Goal: Information Seeking & Learning: Learn about a topic

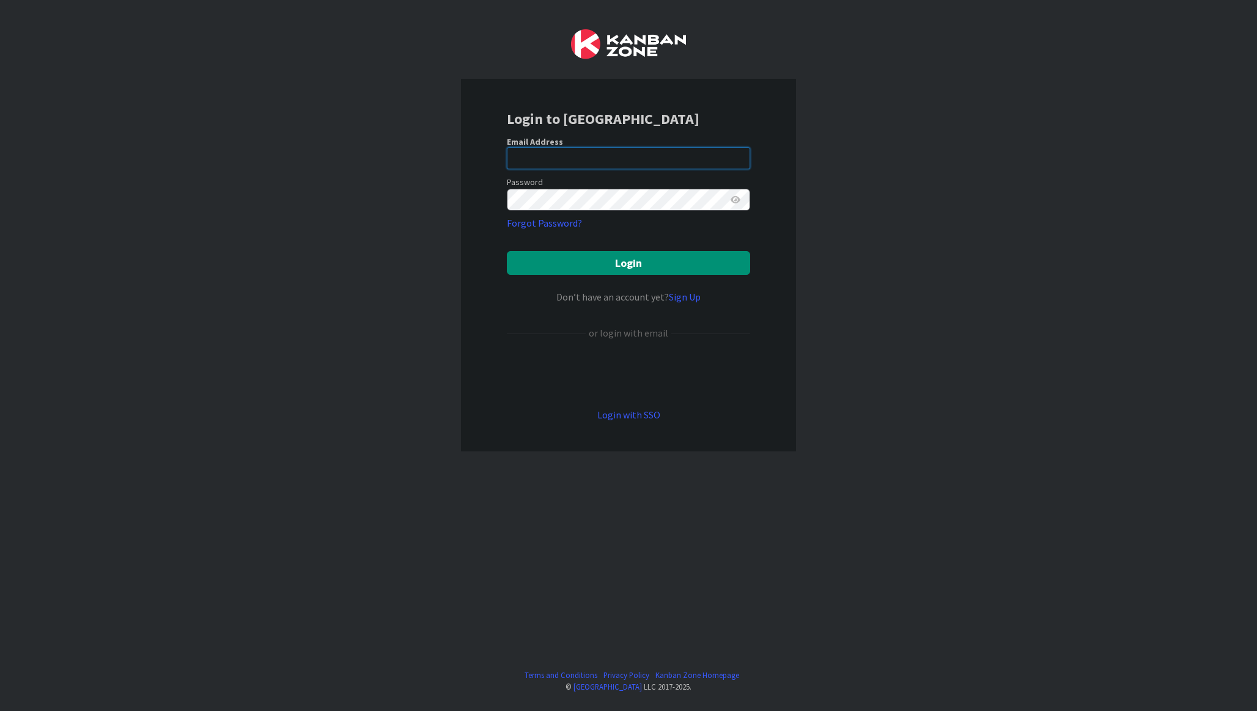
click at [539, 160] on input "email" at bounding box center [628, 158] width 243 height 22
type input "[EMAIL_ADDRESS][DOMAIN_NAME]"
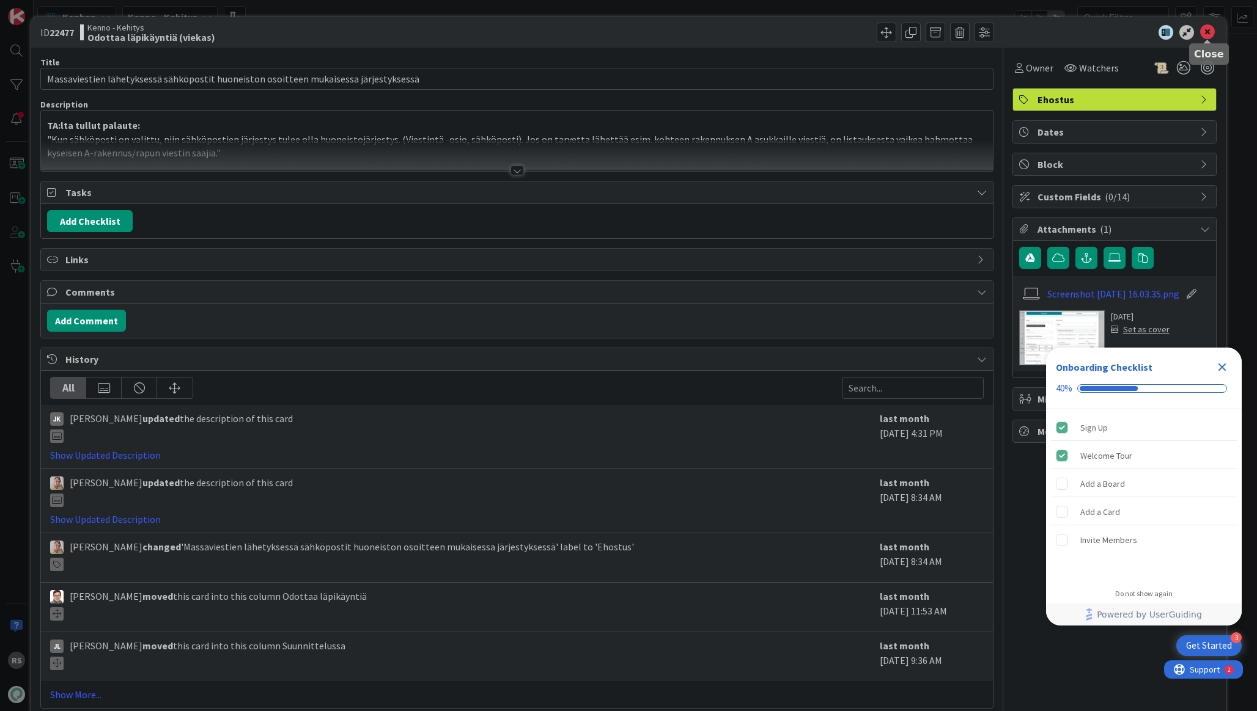
click at [1204, 35] on icon at bounding box center [1207, 32] width 15 height 15
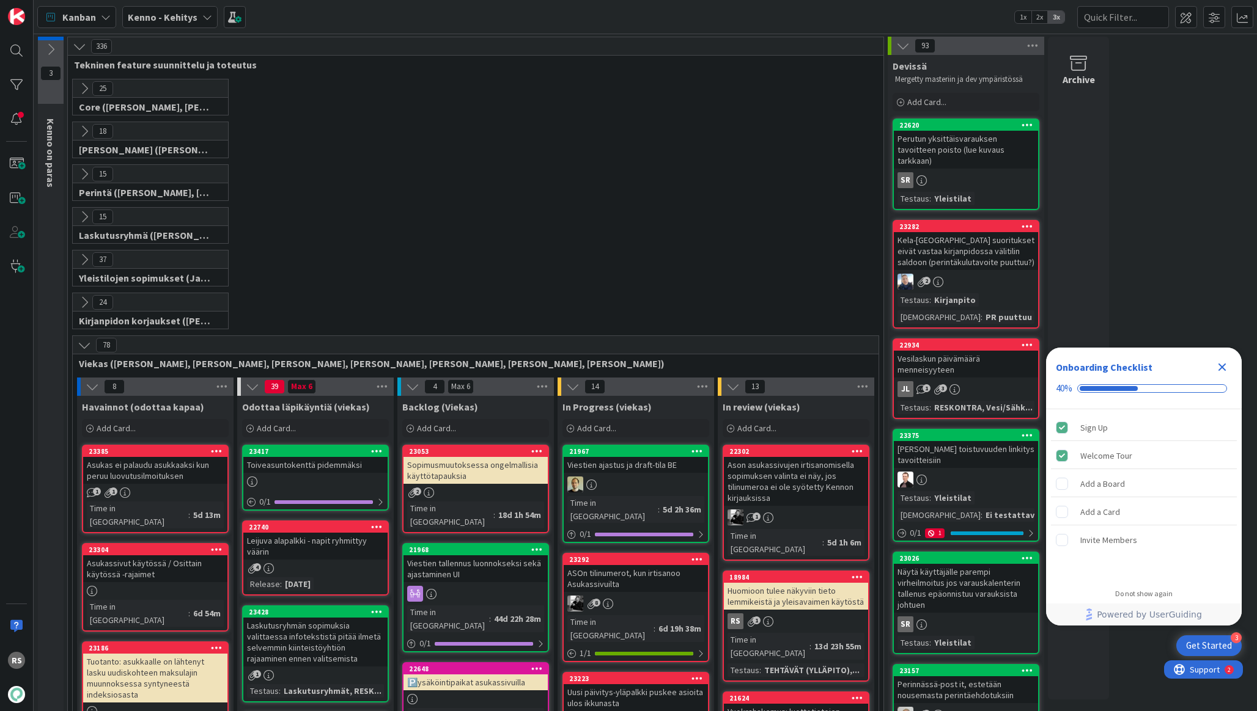
scroll to position [275, 0]
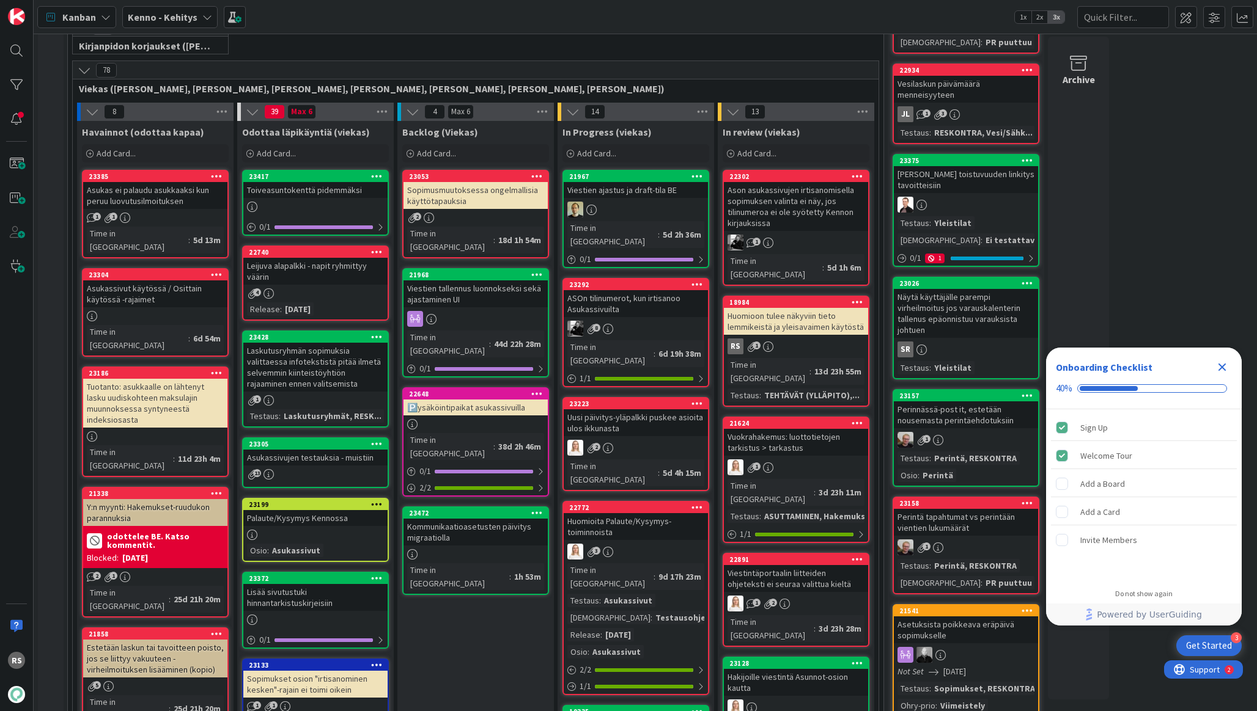
click at [176, 288] on div "Asukassivut käytössä / Osittain käytössä -rajaimet" at bounding box center [155, 294] width 144 height 27
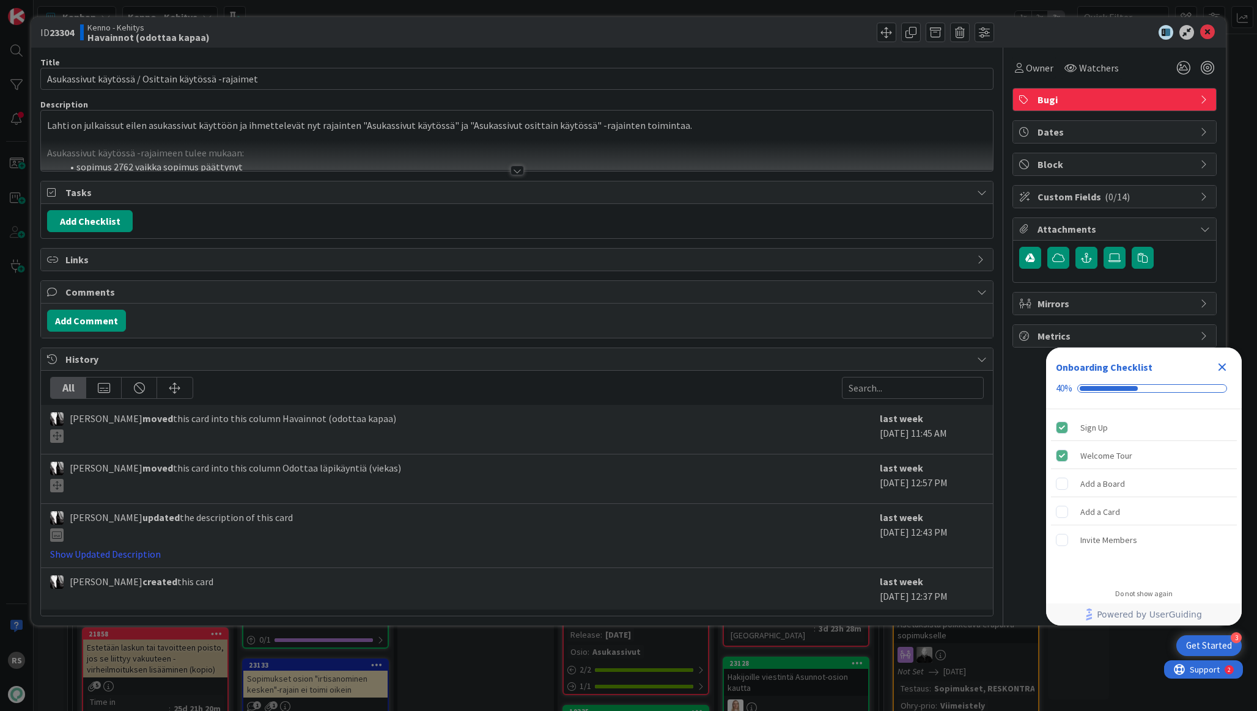
click at [514, 171] on div at bounding box center [516, 171] width 13 height 10
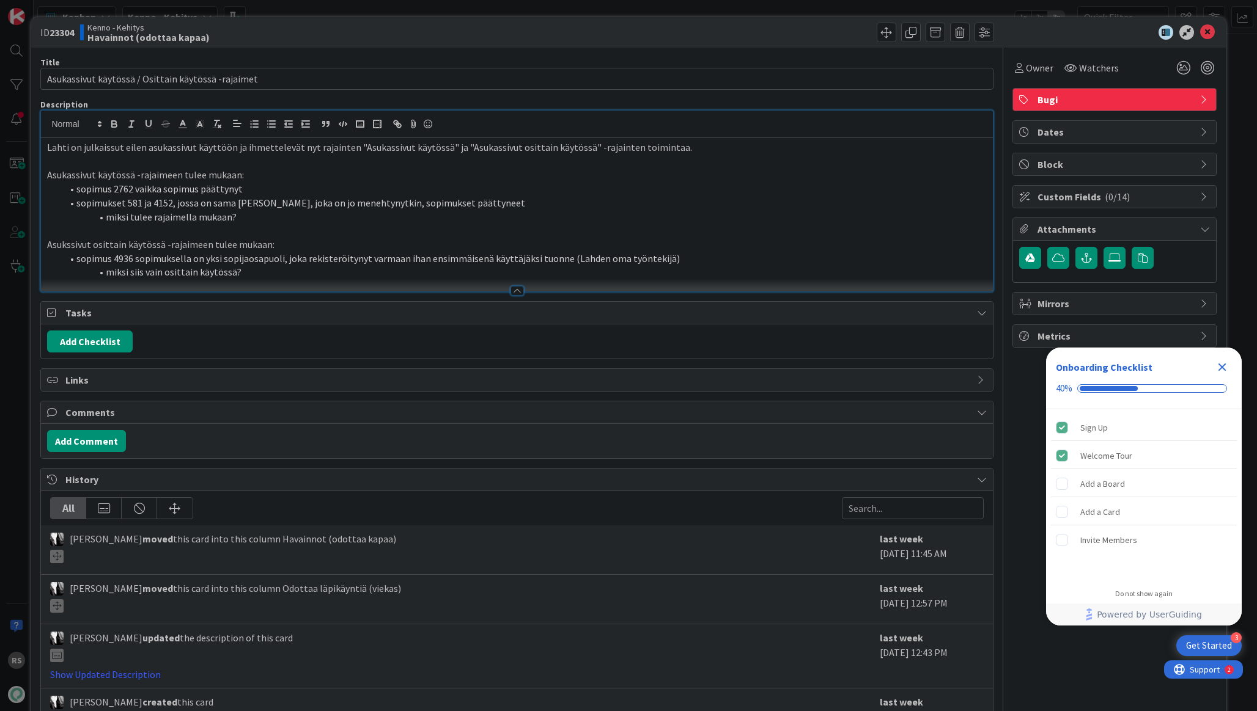
click at [491, 202] on li "sopimukset 581 ja 4152, jossa on sama asukas, joka on jo menehtynytkin, sopimuk…" at bounding box center [524, 203] width 924 height 14
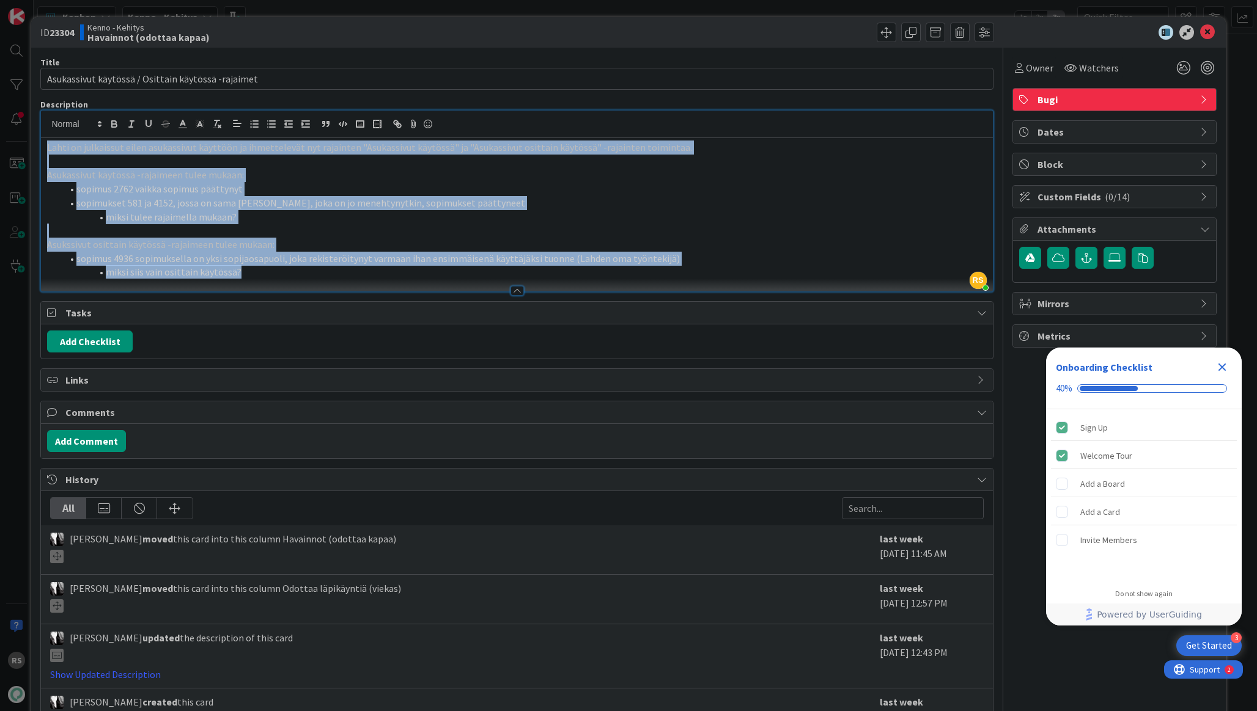
copy div "Lahti on julkaissut eilen asukassivut käyttöön ja ihmettelevät nyt rajainten "A…"
click at [554, 178] on p "Asukassivut käytössä -rajaimeen tulee mukaan:" at bounding box center [516, 175] width 939 height 14
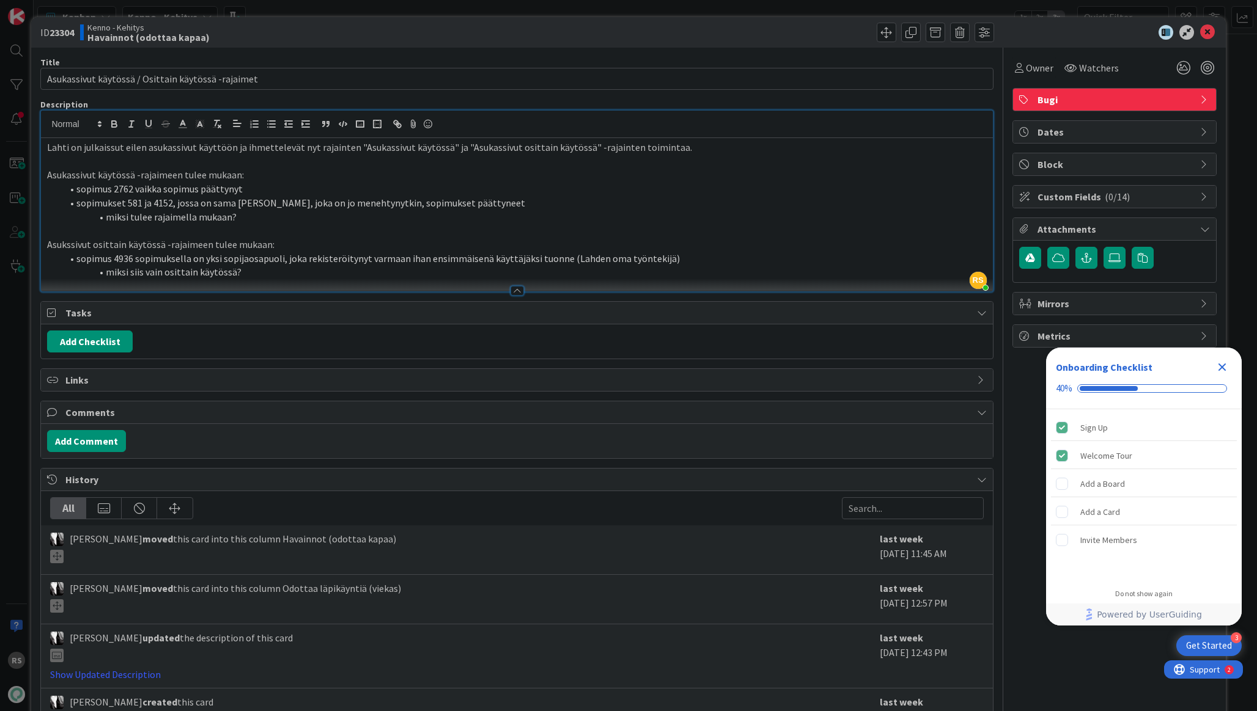
click at [701, 222] on li "miksi tulee rajaimella mukaan?" at bounding box center [524, 217] width 924 height 14
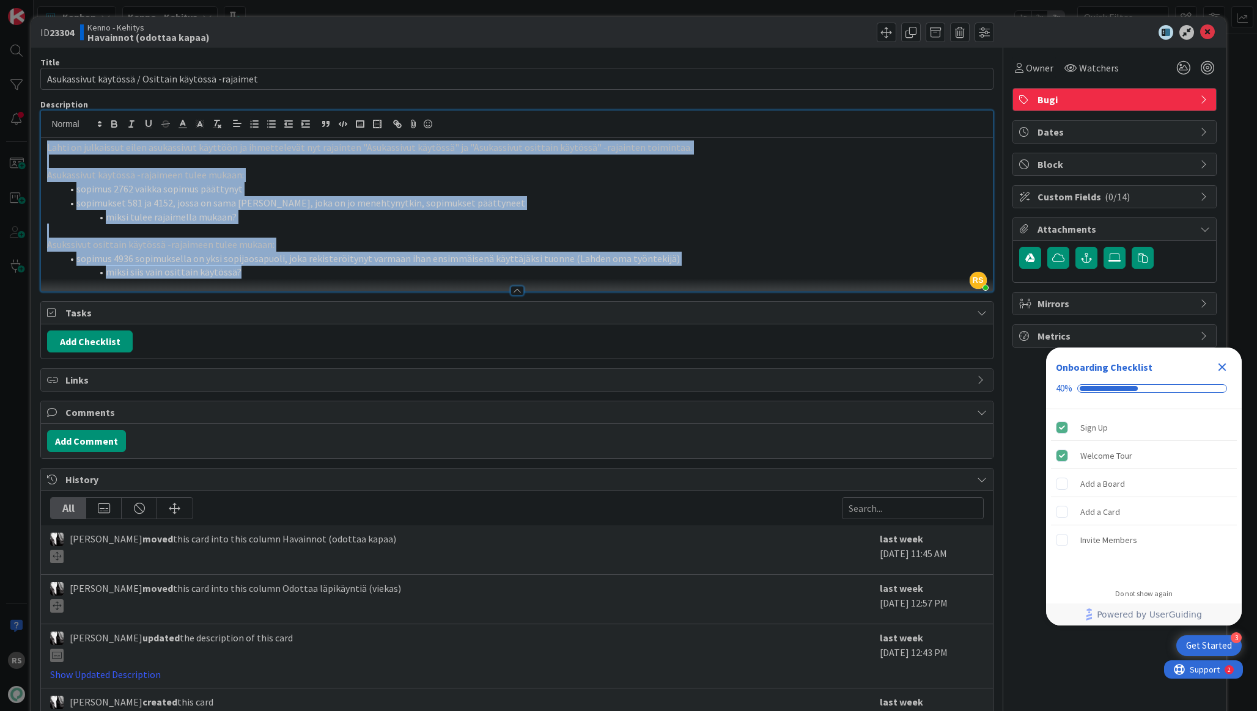
copy div "Lahti on julkaissut eilen asukassivut käyttöön ja ihmettelevät nyt rajainten "A…"
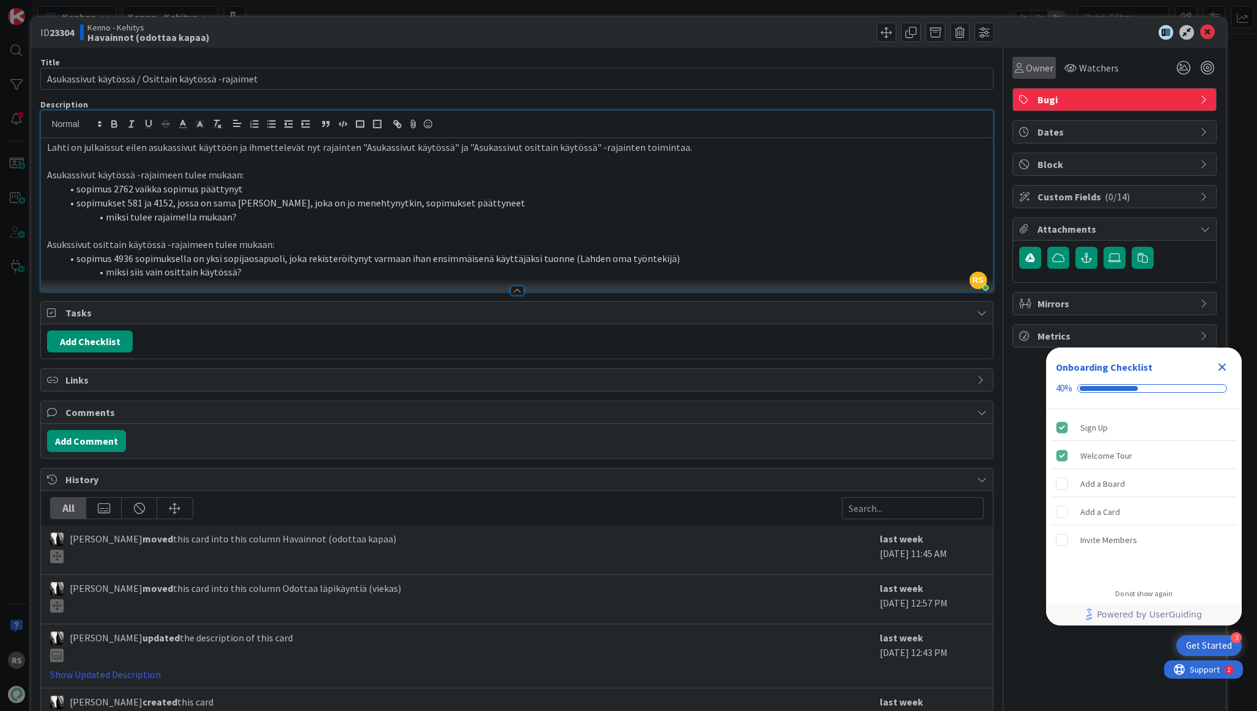
click at [1045, 66] on span "Owner" at bounding box center [1040, 68] width 28 height 15
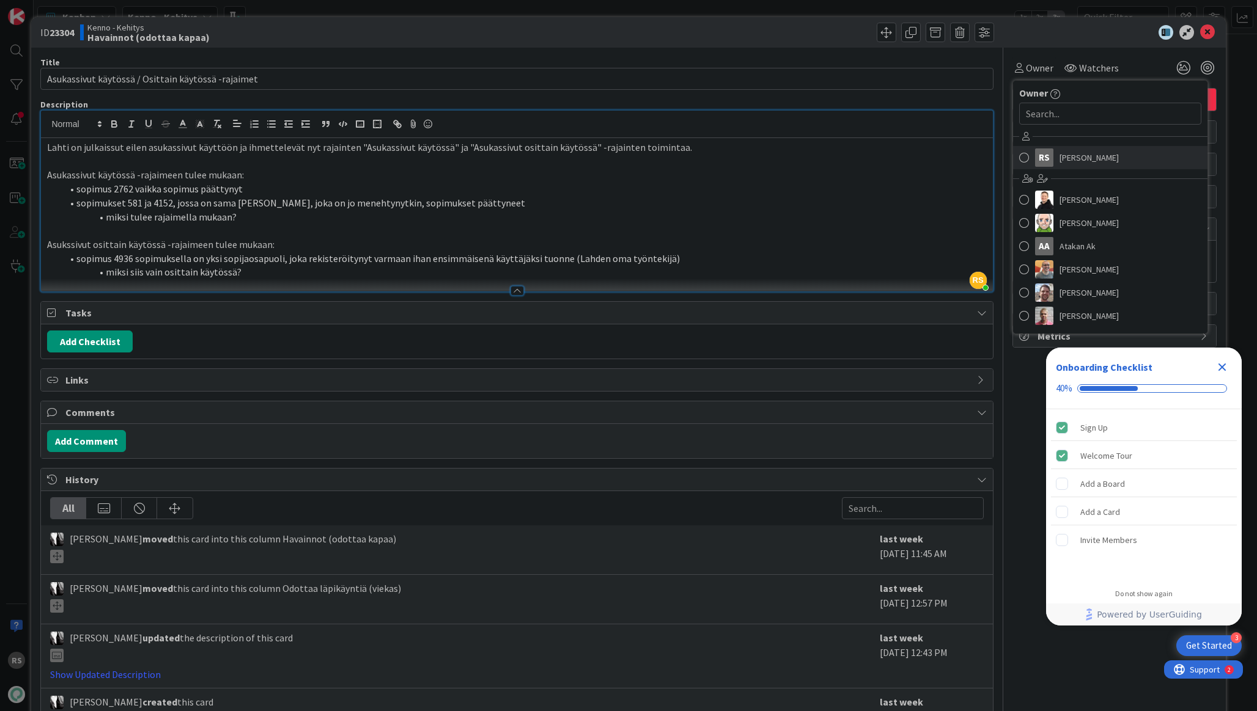
click at [1079, 160] on span "Rasmus Säämänen" at bounding box center [1088, 158] width 59 height 18
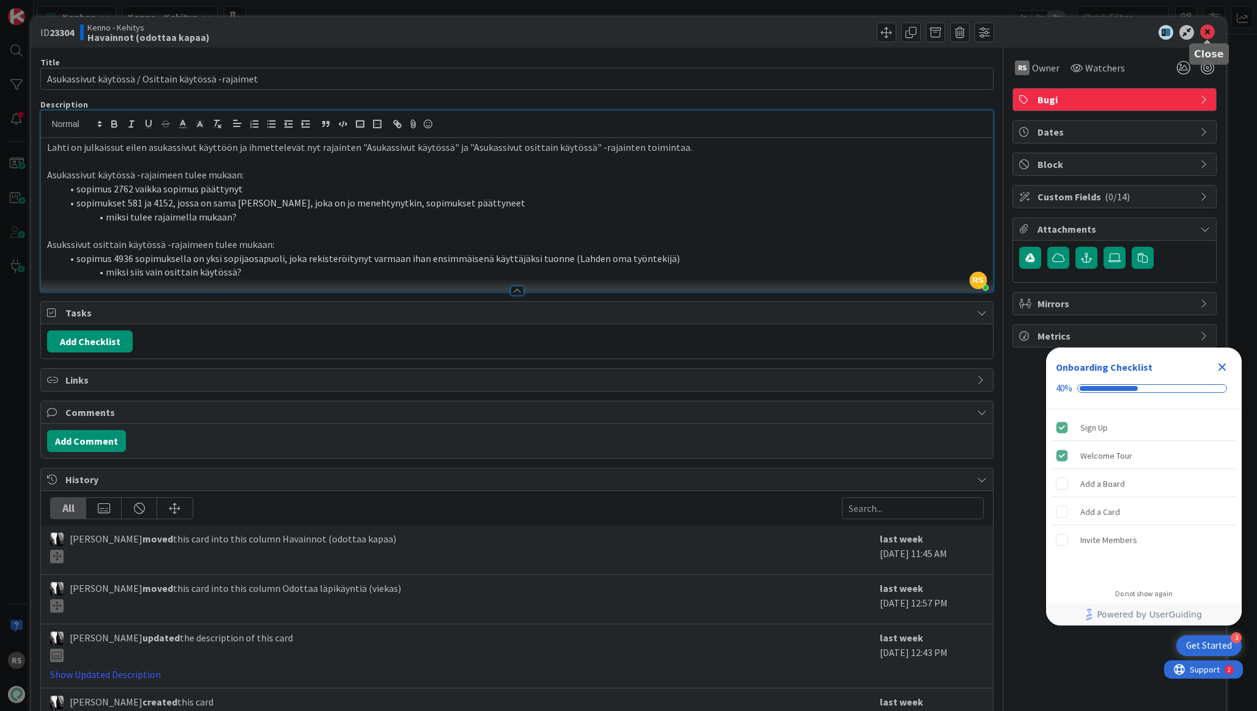
click at [1207, 31] on icon at bounding box center [1207, 32] width 15 height 15
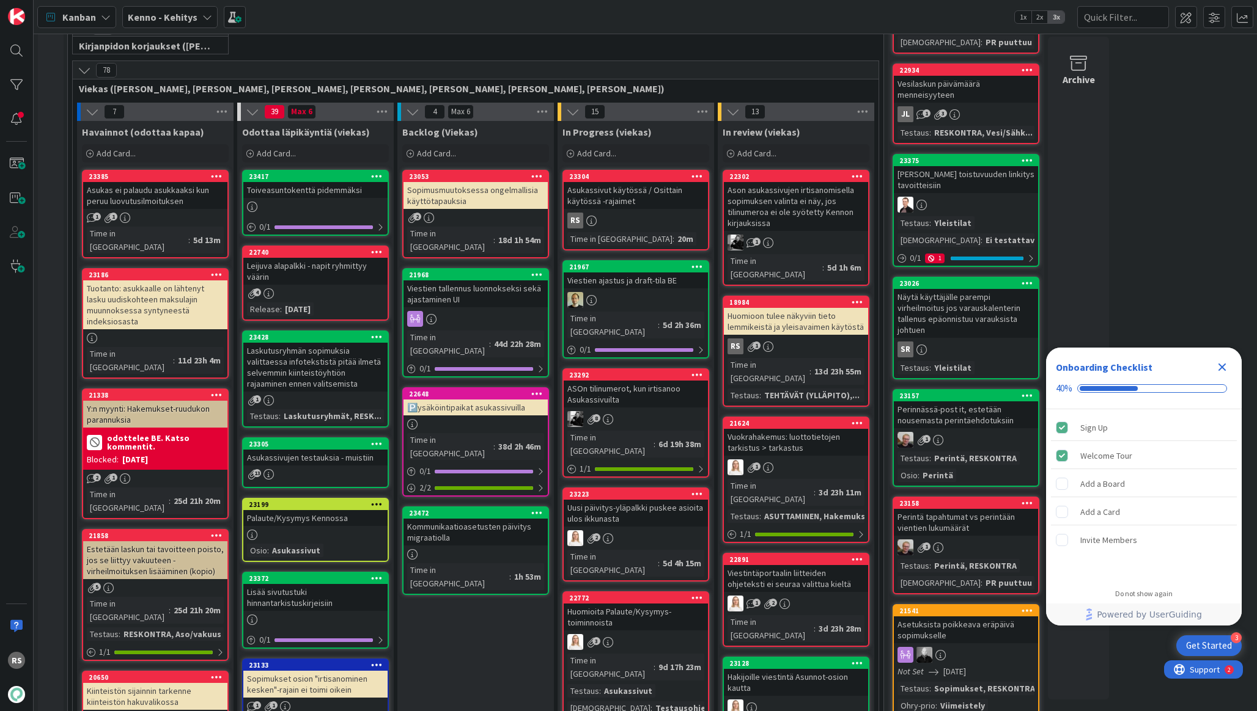
click at [595, 199] on div "Asukassivut käytössä / Osittain käytössä -rajaimet" at bounding box center [636, 195] width 144 height 27
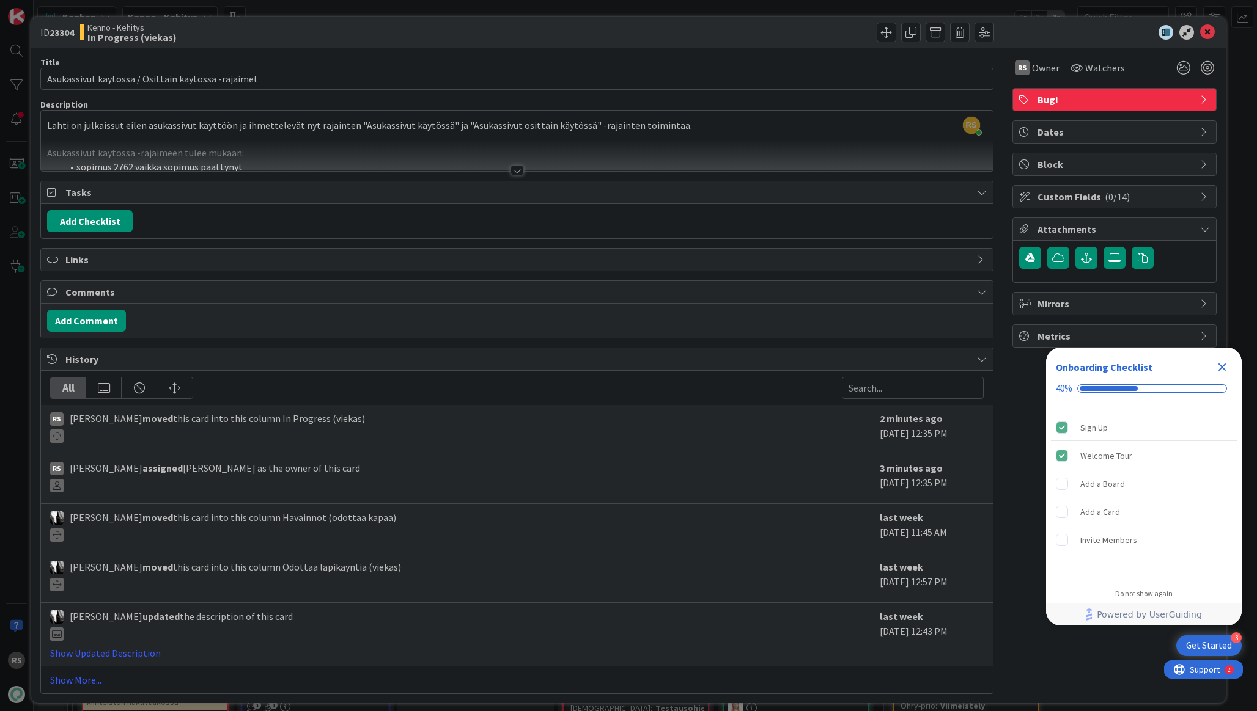
click at [516, 167] on div at bounding box center [516, 171] width 13 height 10
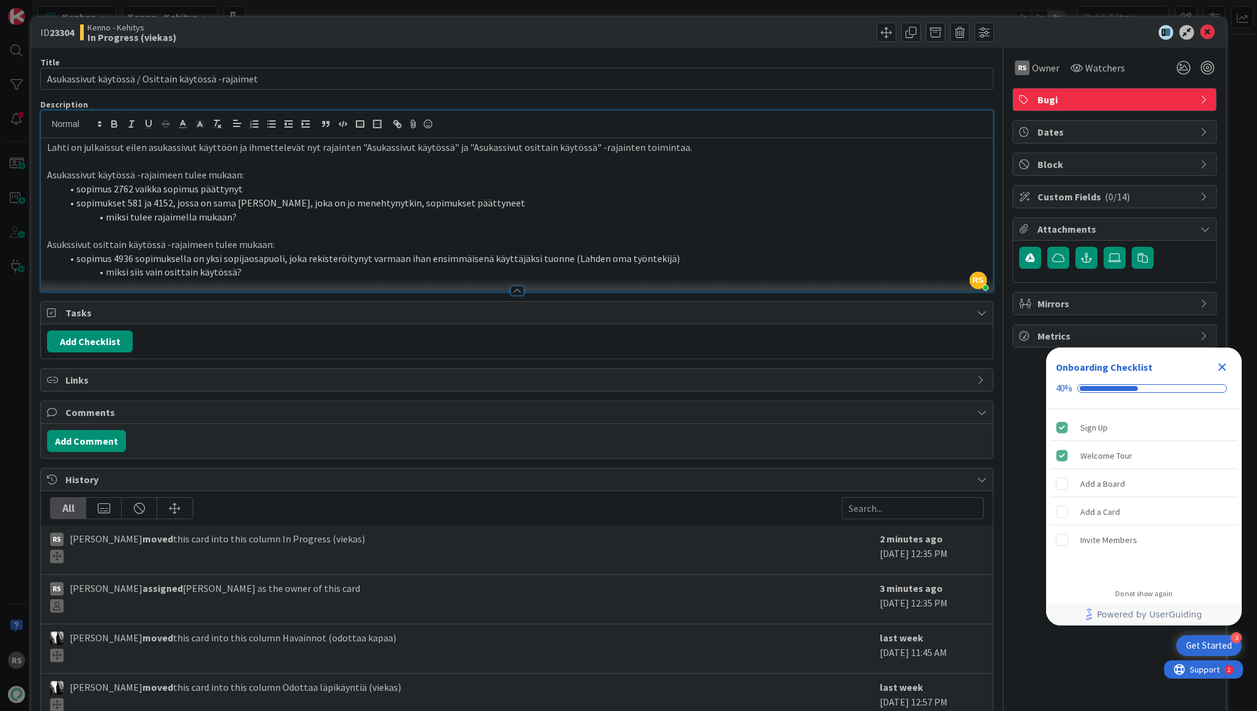
click at [50, 154] on p "Lahti on julkaissut eilen asukassivut käyttöön ja ihmettelevät nyt rajainten "A…" at bounding box center [516, 148] width 939 height 14
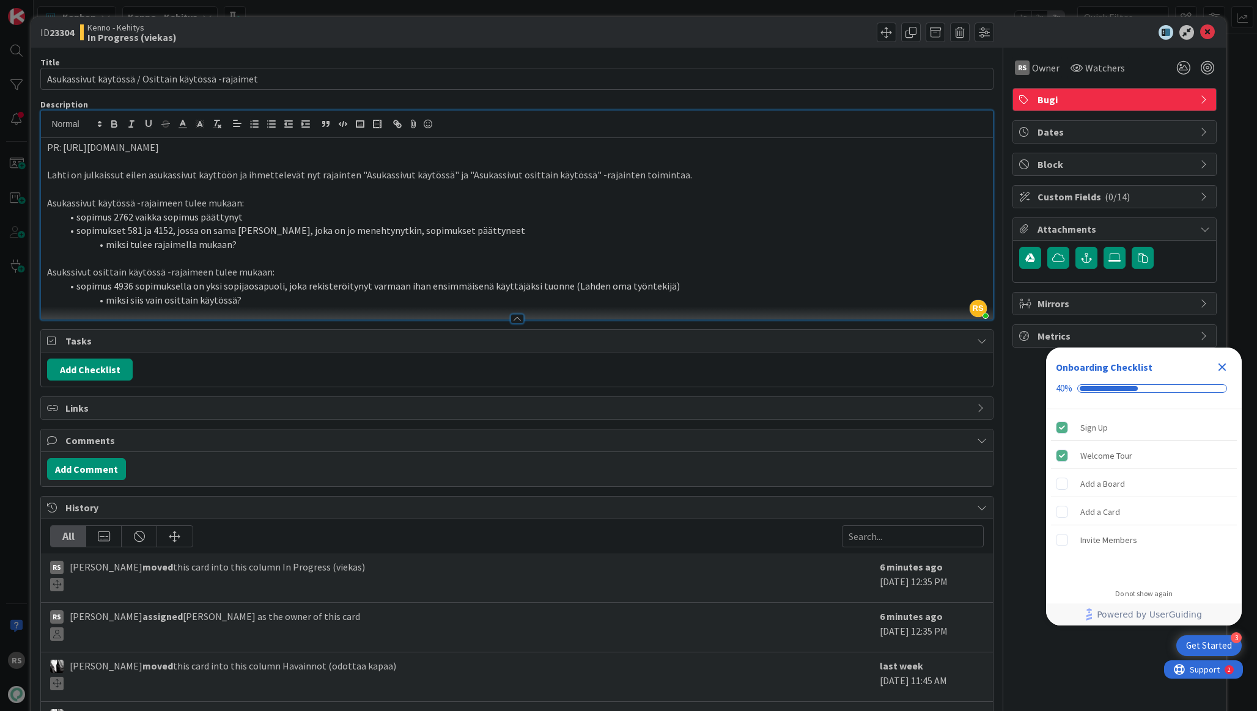
click at [381, 187] on p at bounding box center [516, 189] width 939 height 14
click at [1211, 29] on icon at bounding box center [1207, 32] width 15 height 15
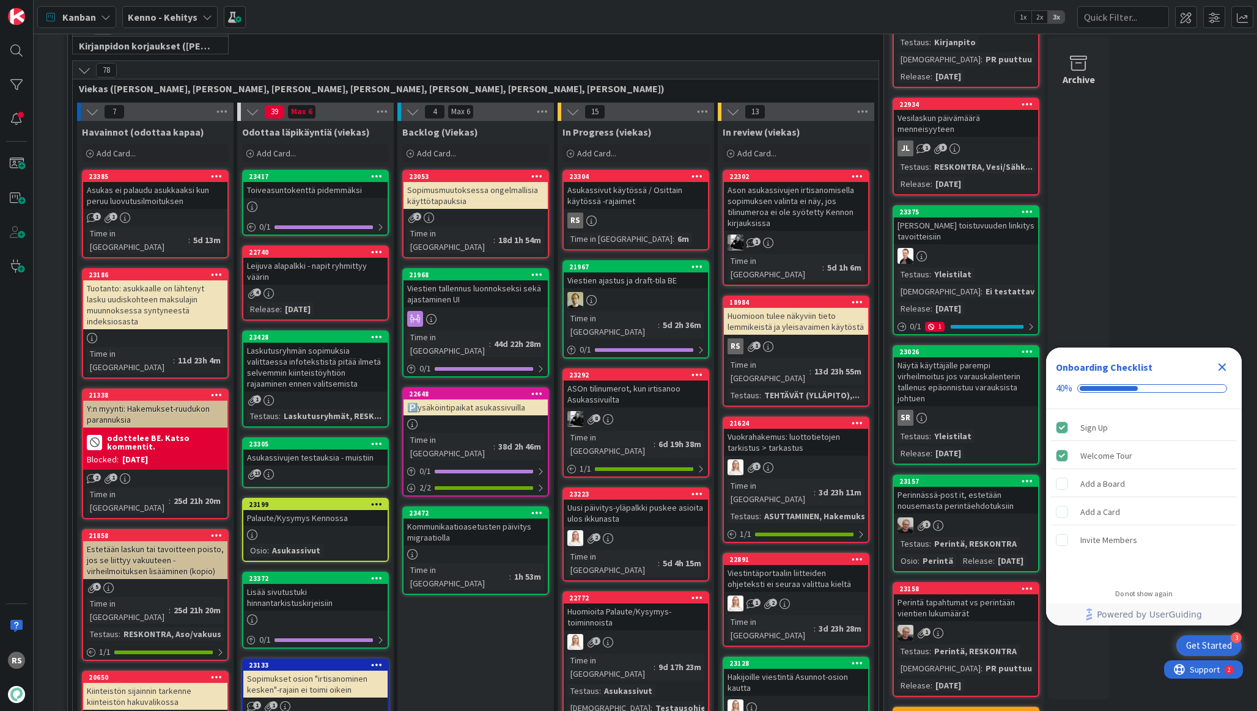
click at [182, 298] on div "Tuotanto: asukkaalle on lähtenyt lasku uudiskohteen maksulajin muunnoksessa syn…" at bounding box center [155, 305] width 144 height 49
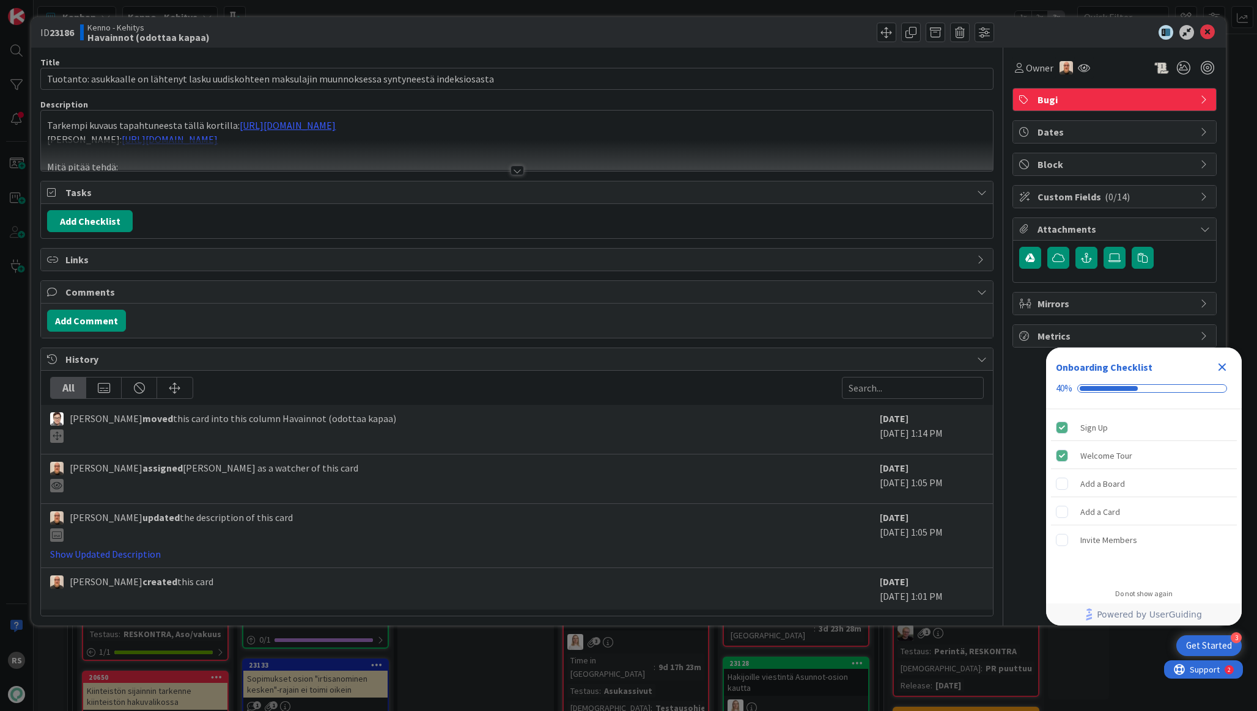
click at [523, 171] on div at bounding box center [516, 171] width 13 height 10
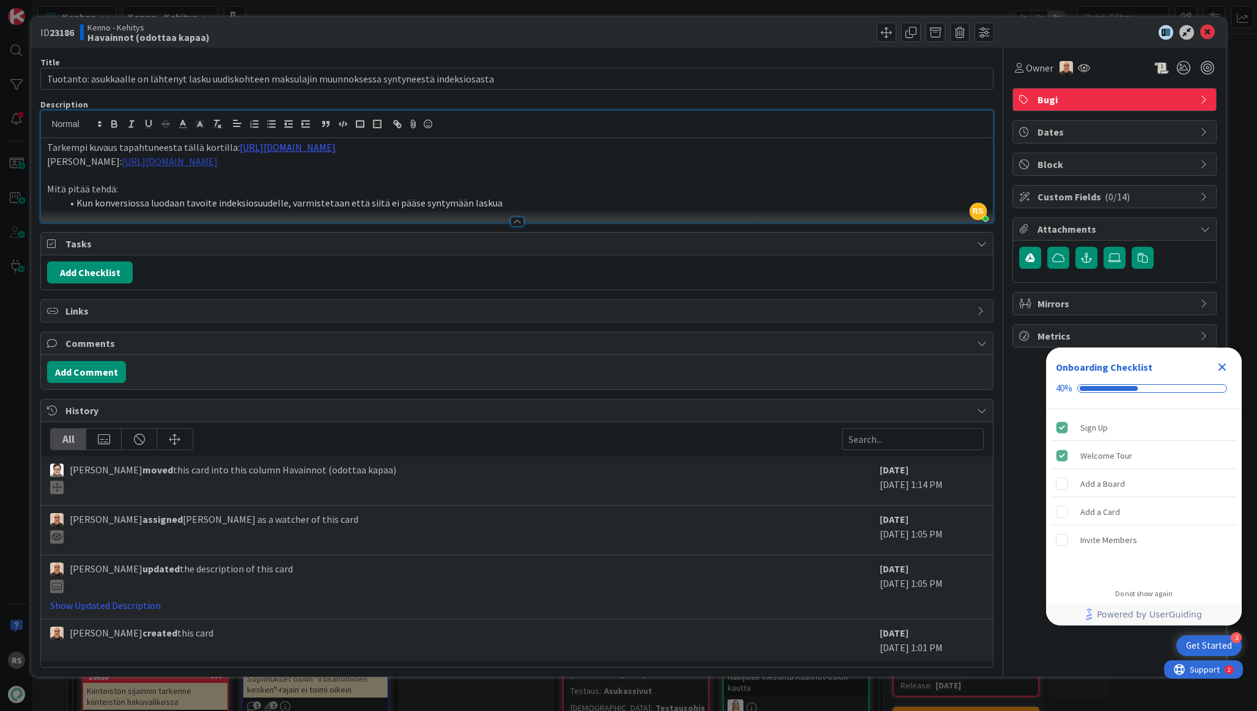
click at [218, 163] on link "https://pandiaoy.slack.com/archives/C04HY5JB78F/p1757061023664759" at bounding box center [170, 161] width 96 height 12
click at [249, 186] on link "https://pandiaoy.slack.com/archives/C04HY5JB78F/p1757061023664759" at bounding box center [217, 185] width 84 height 16
click at [1209, 29] on icon at bounding box center [1207, 32] width 15 height 15
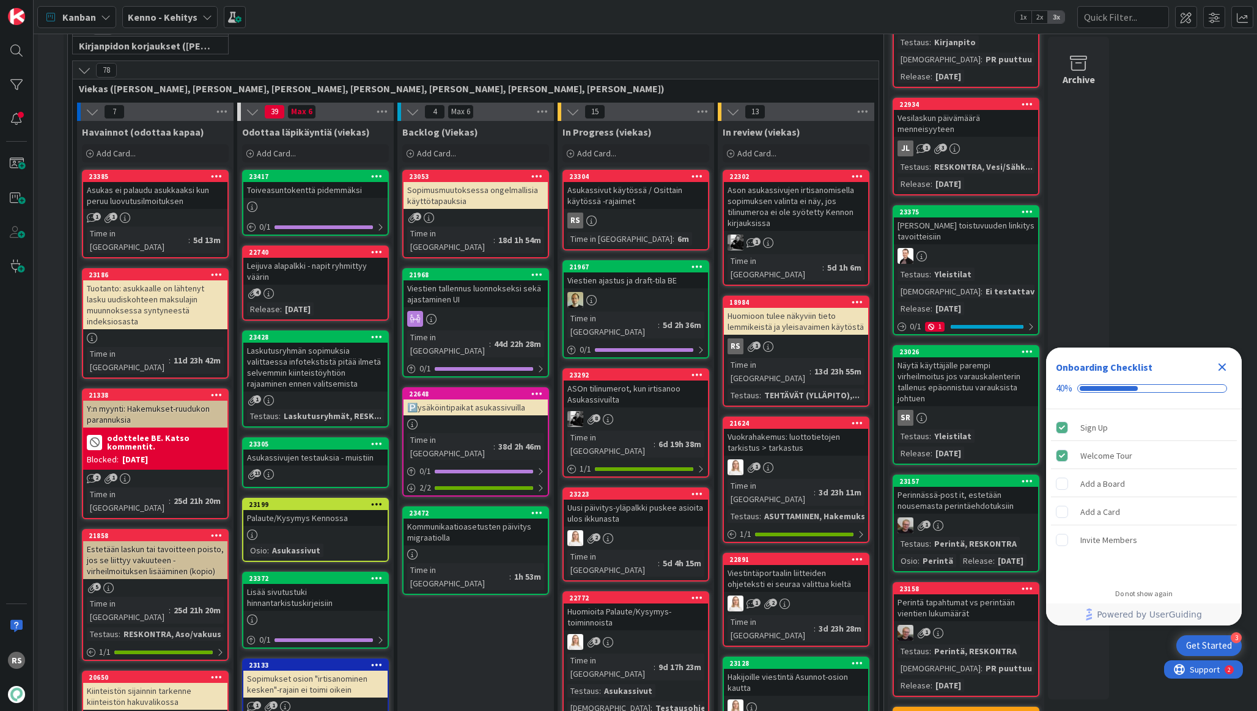
click at [143, 542] on div "Estetään laskun tai tavoitteen poisto, jos se liittyy vakuuteen - virheilmoituk…" at bounding box center [155, 561] width 144 height 38
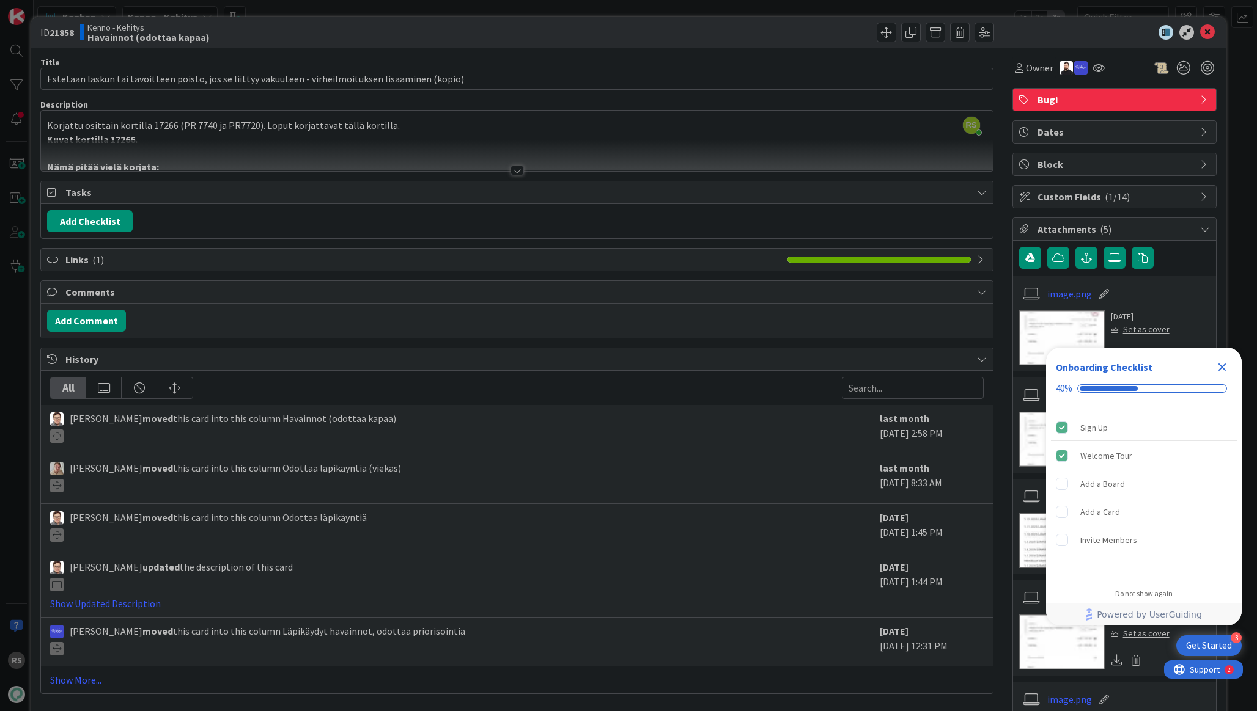
click at [511, 172] on div at bounding box center [516, 171] width 13 height 10
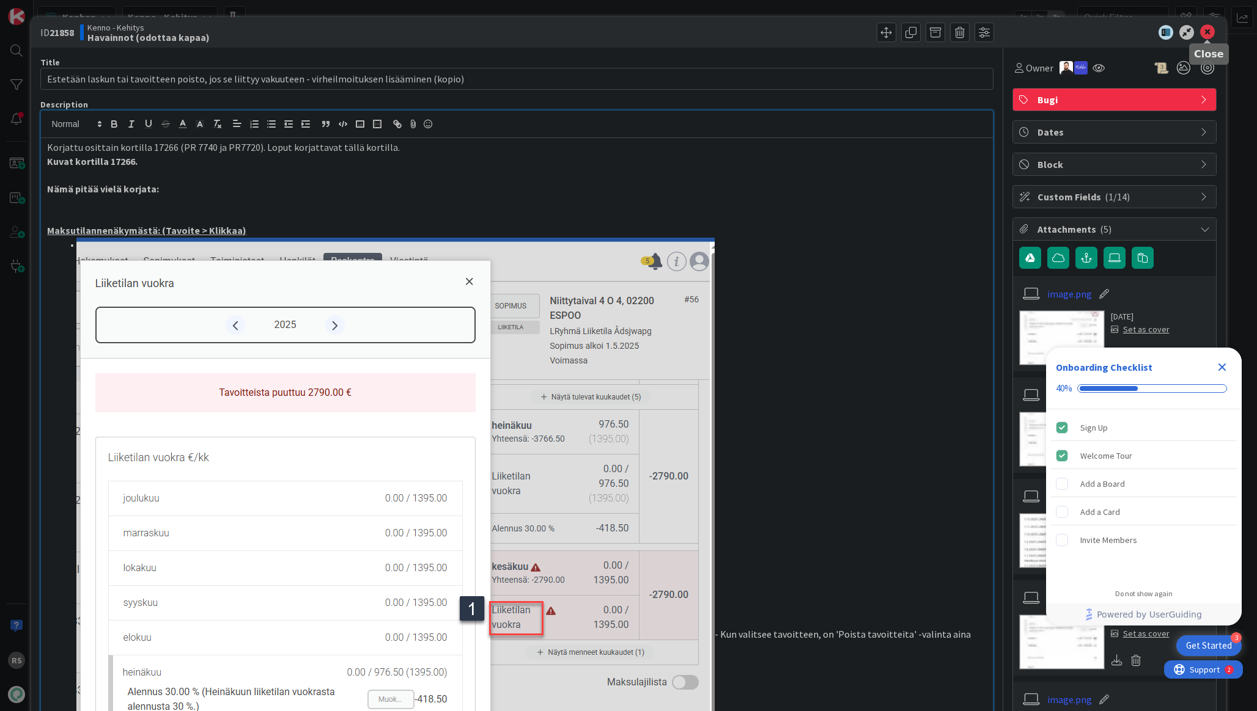
click at [1206, 37] on icon at bounding box center [1207, 32] width 15 height 15
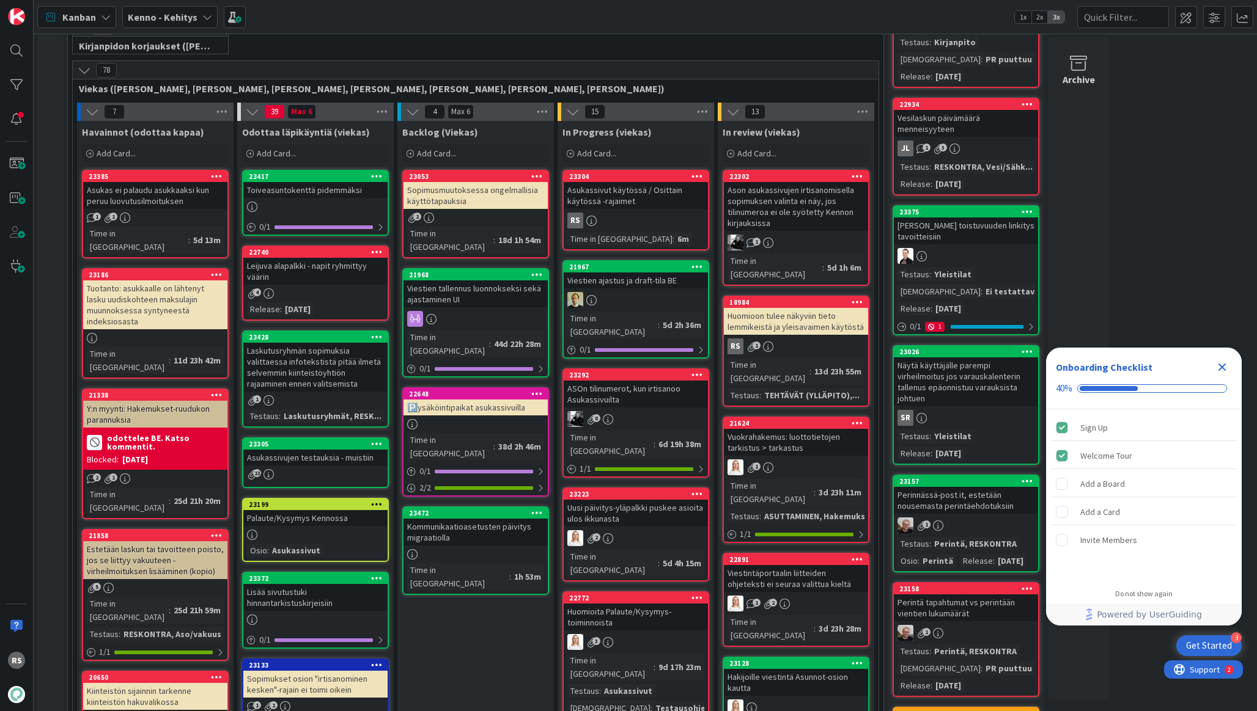
click at [172, 195] on div "Asukas ei palaudu asukkaaksi kun peruu luovutusilmoituksen" at bounding box center [155, 195] width 144 height 27
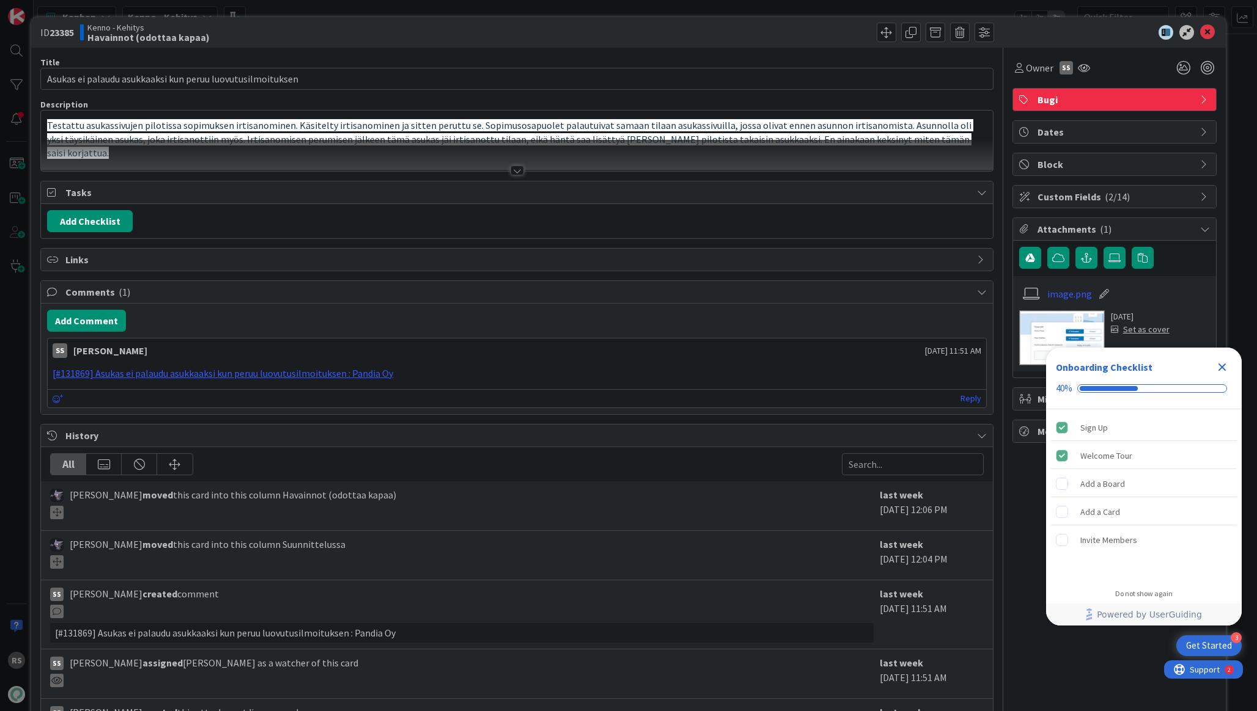
click at [509, 158] on div at bounding box center [516, 155] width 951 height 31
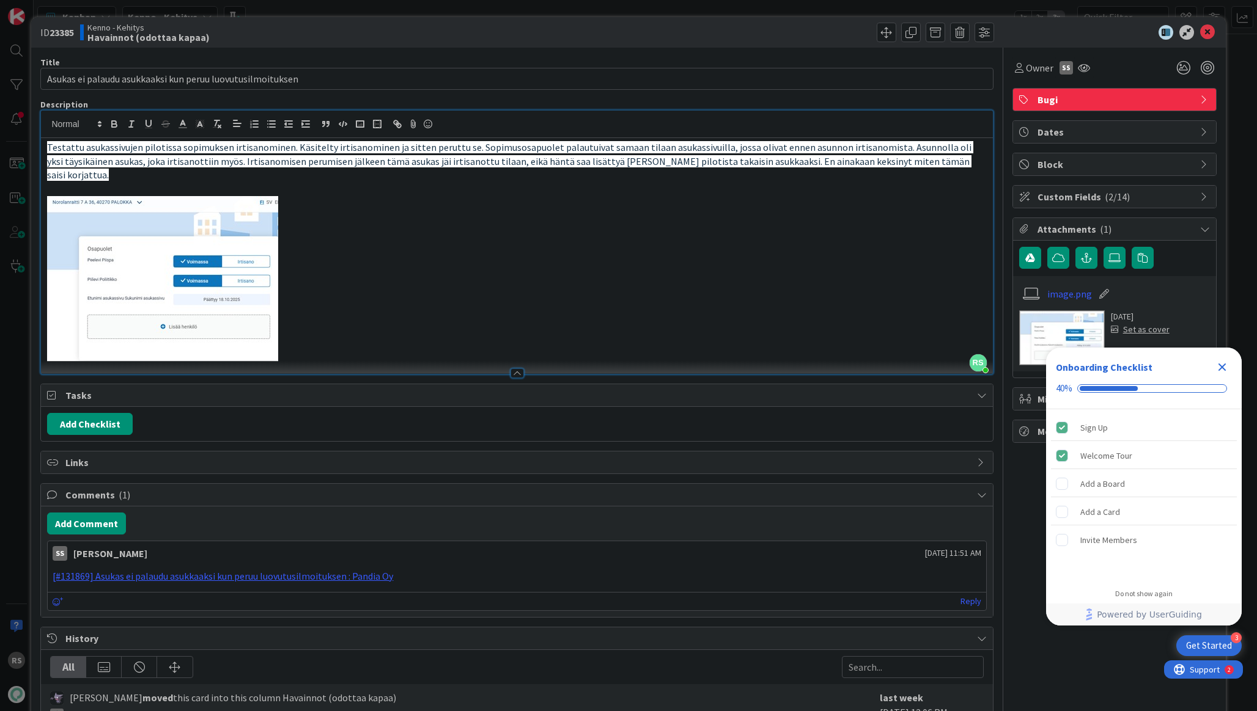
click at [224, 264] on img at bounding box center [162, 279] width 231 height 166
drag, startPoint x: 1210, startPoint y: 31, endPoint x: 932, endPoint y: 191, distance: 320.6
click at [932, 191] on div "ID 23385 Kenno - Kehitys Havainnot (odottaa kapaa) Title 58 / 128 Asukas ei pal…" at bounding box center [628, 502] width 1194 height 971
click at [932, 196] on p at bounding box center [516, 279] width 939 height 166
click at [575, 72] on input "Asukas ei palaudu asukkaaksi kun peruu luovutusilmoituksen" at bounding box center [516, 79] width 952 height 22
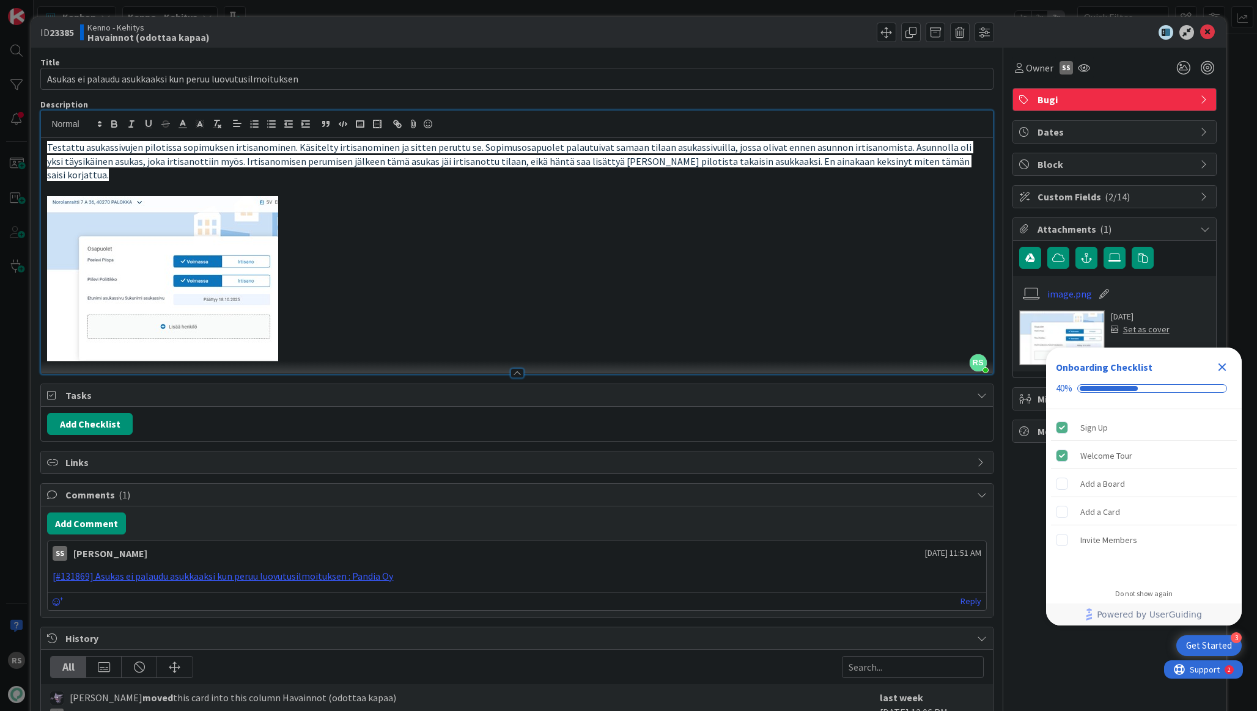
click at [644, 156] on span "Testattu asukassivujen pilotissa sopimuksen irtisanominen. Käsitelty irtisanomi…" at bounding box center [510, 161] width 926 height 40
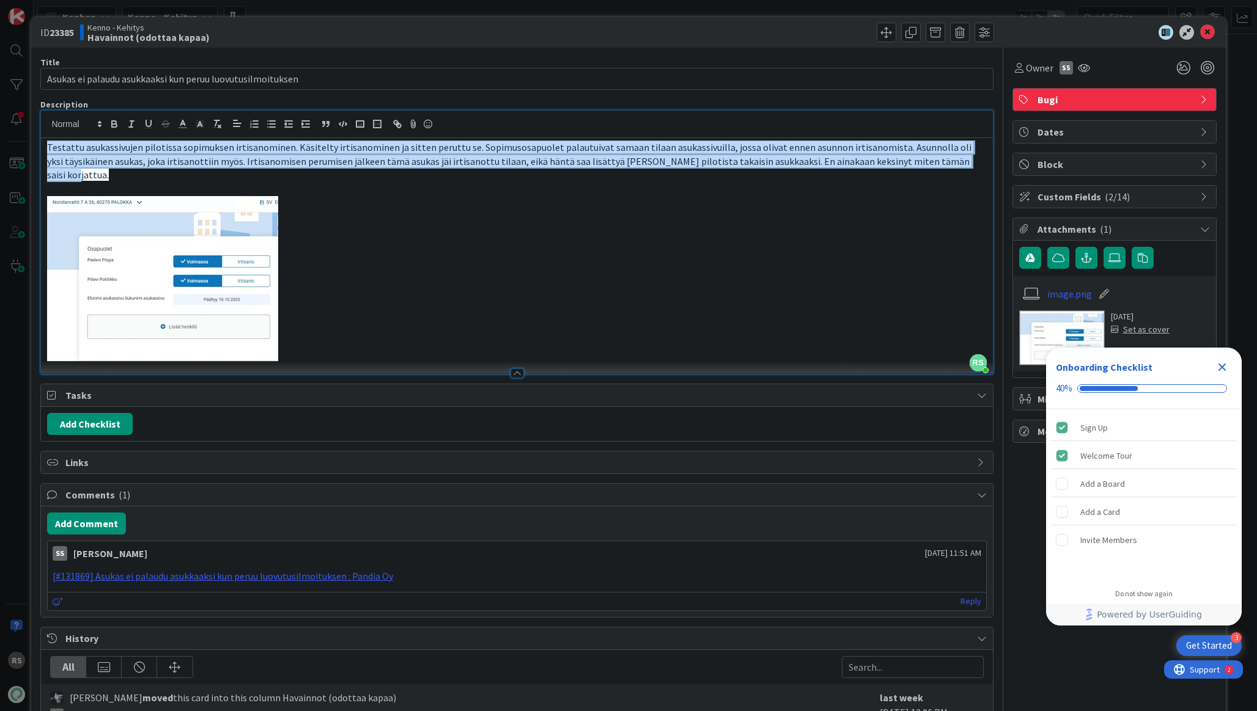
drag, startPoint x: 959, startPoint y: 161, endPoint x: 44, endPoint y: 147, distance: 915.2
click at [44, 147] on div "Testattu asukassivujen pilotissa sopimuksen irtisanominen. Käsitelty irtisanomi…" at bounding box center [516, 256] width 951 height 236
copy span "Testattu asukassivujen pilotissa sopimuksen irtisanominen. Käsitelty irtisanomi…"
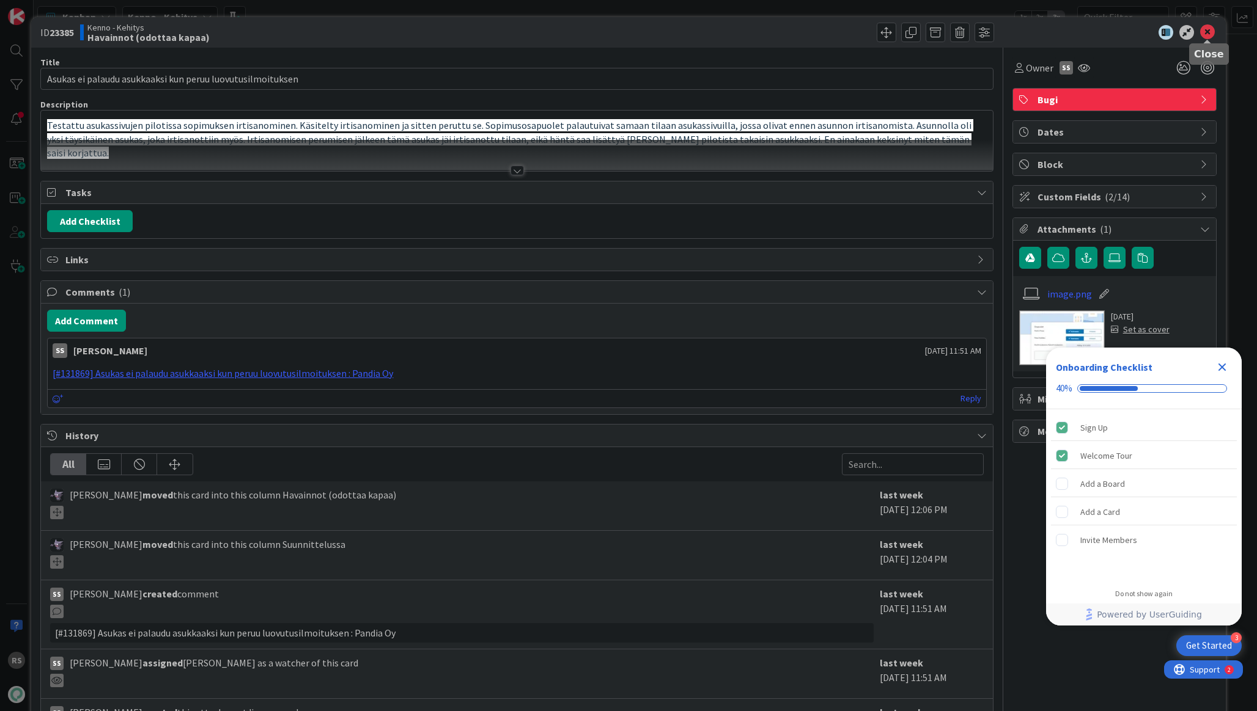
click at [1202, 29] on icon at bounding box center [1207, 32] width 15 height 15
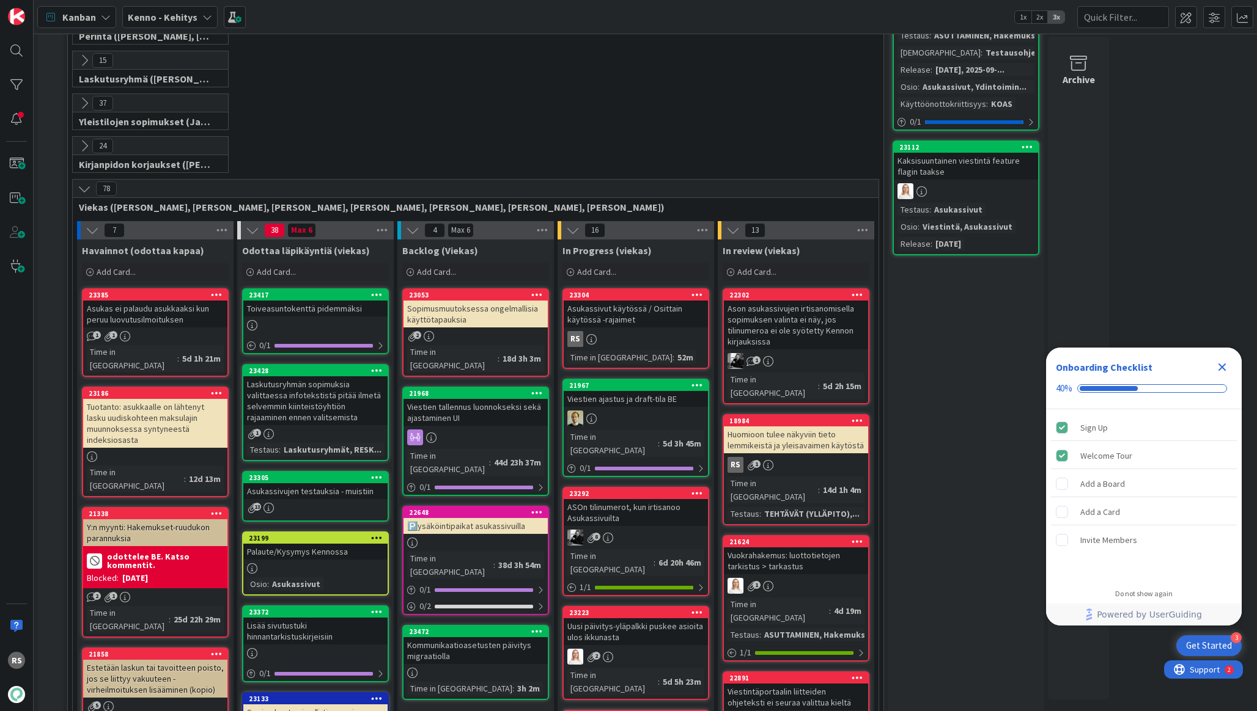
scroll to position [158, 0]
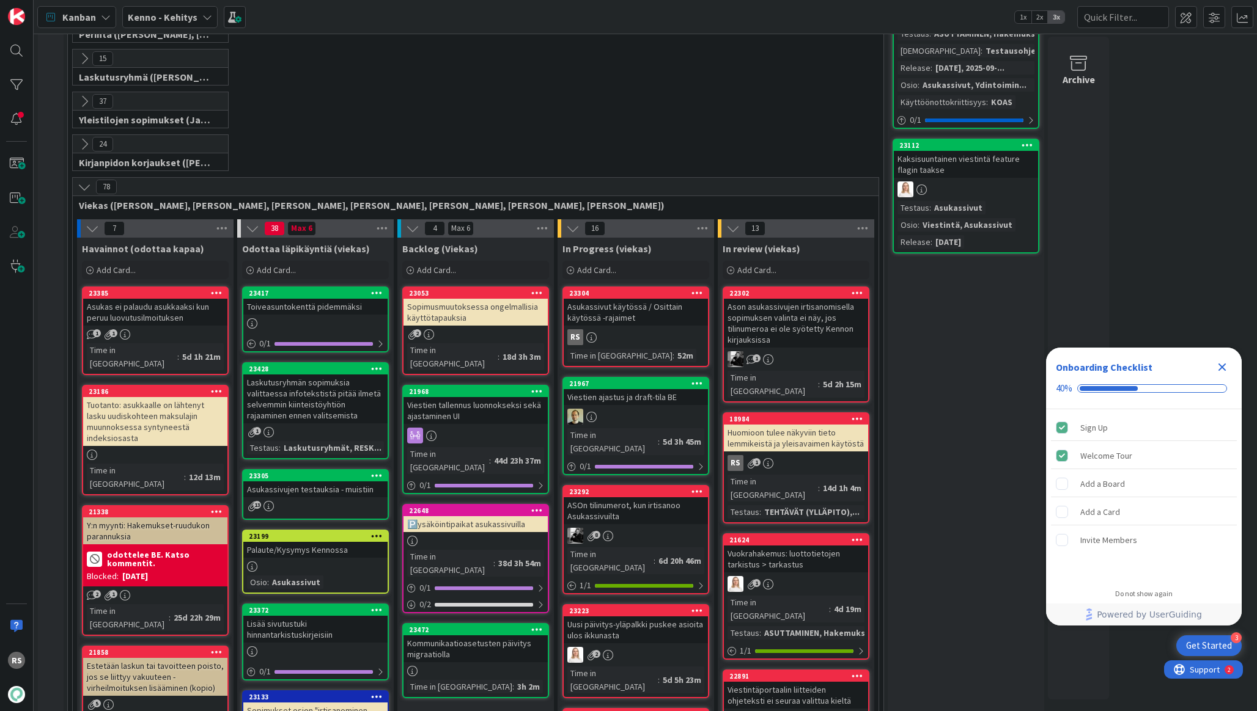
click at [478, 401] on div "Viestien tallennus luonnokseksi sekä ajastaminen UI" at bounding box center [475, 410] width 144 height 27
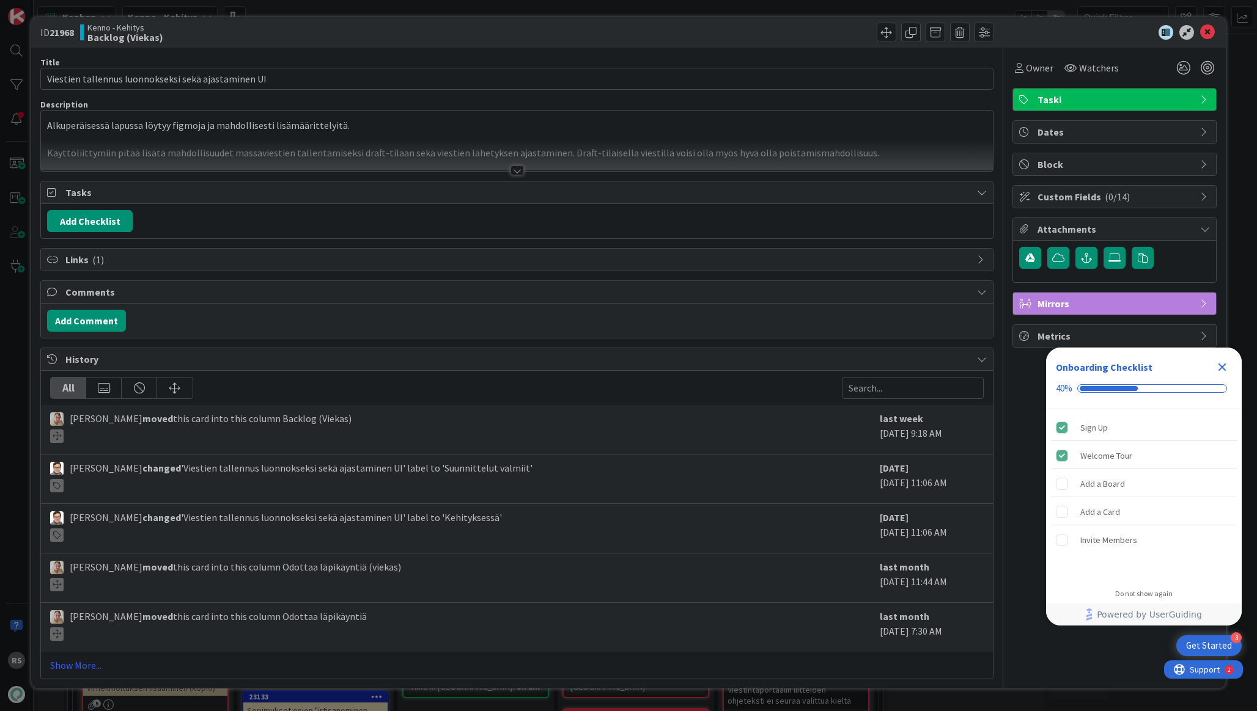
click at [518, 164] on div at bounding box center [516, 155] width 951 height 31
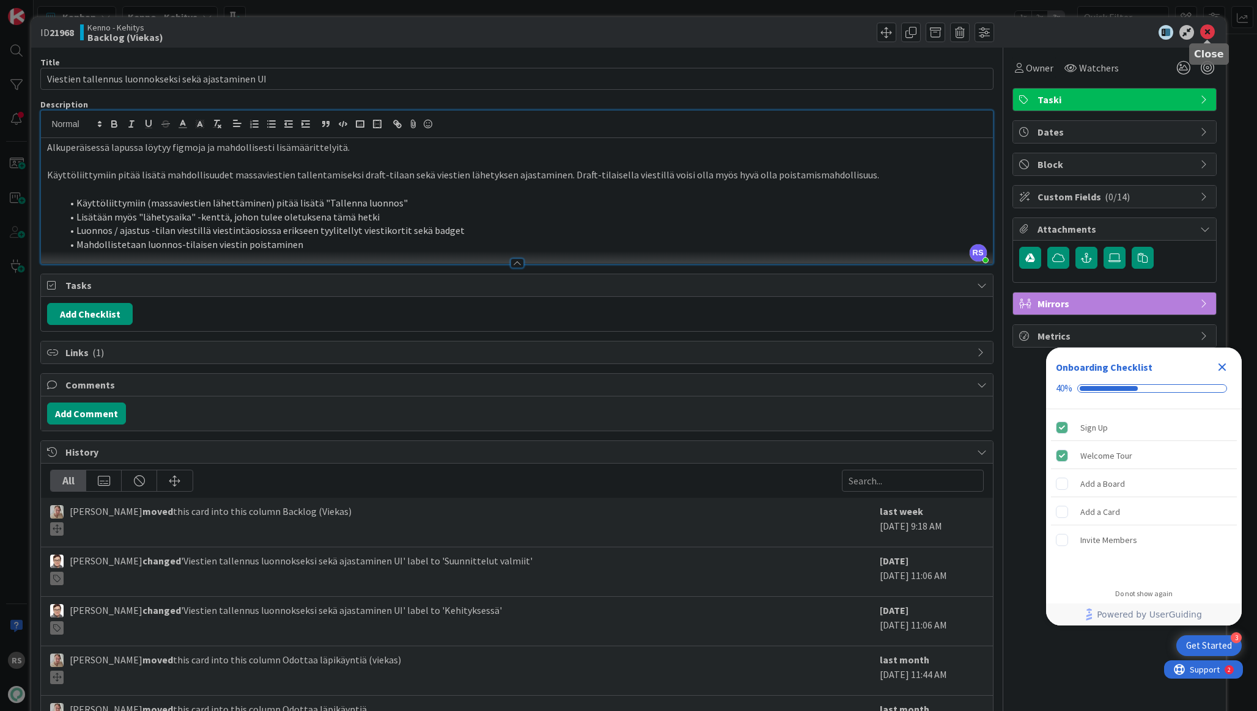
click at [1209, 37] on icon at bounding box center [1207, 32] width 15 height 15
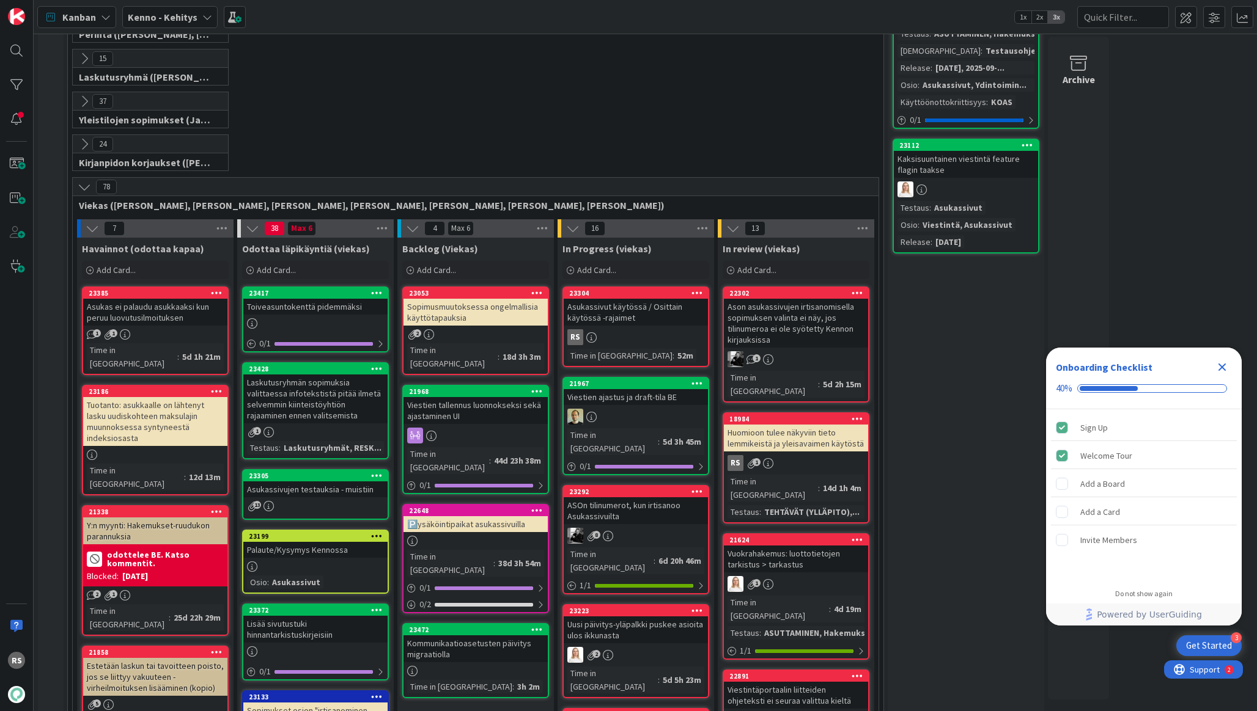
click at [480, 315] on div "Sopimusmuutoksessa ongelmallisia käyttötapauksia" at bounding box center [475, 312] width 144 height 27
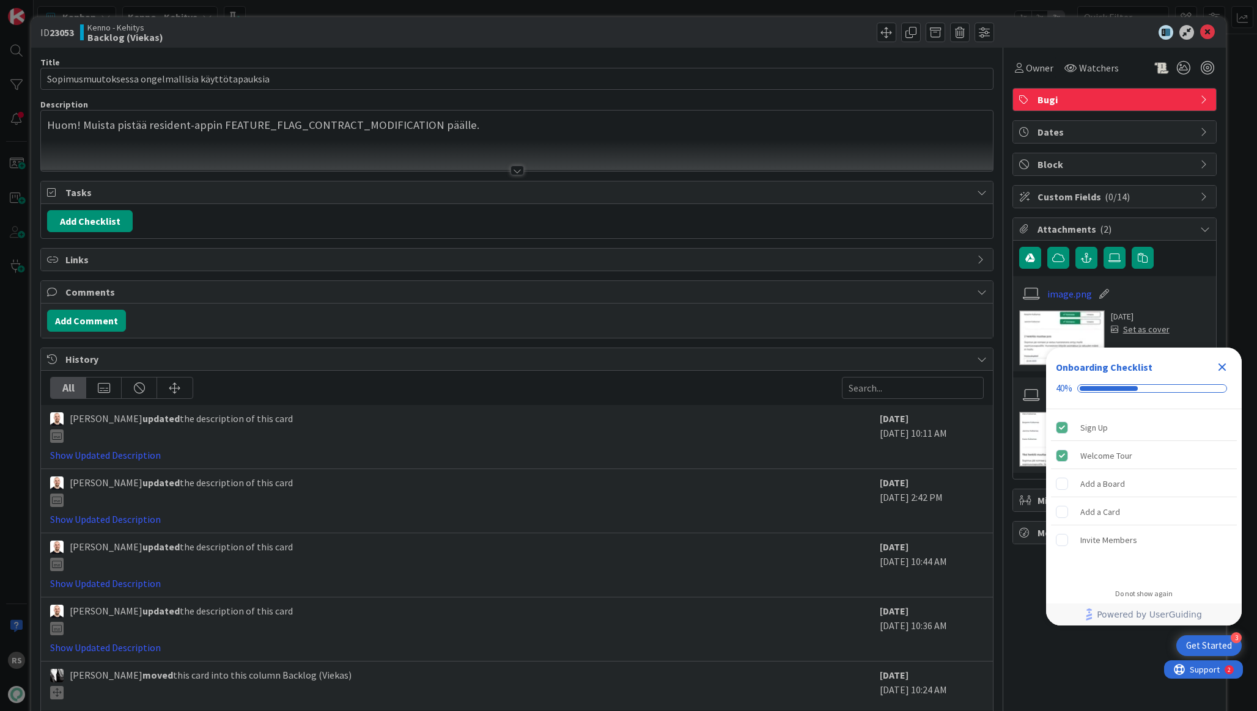
click at [1215, 34] on div at bounding box center [1108, 32] width 216 height 15
click at [1210, 34] on icon at bounding box center [1207, 32] width 15 height 15
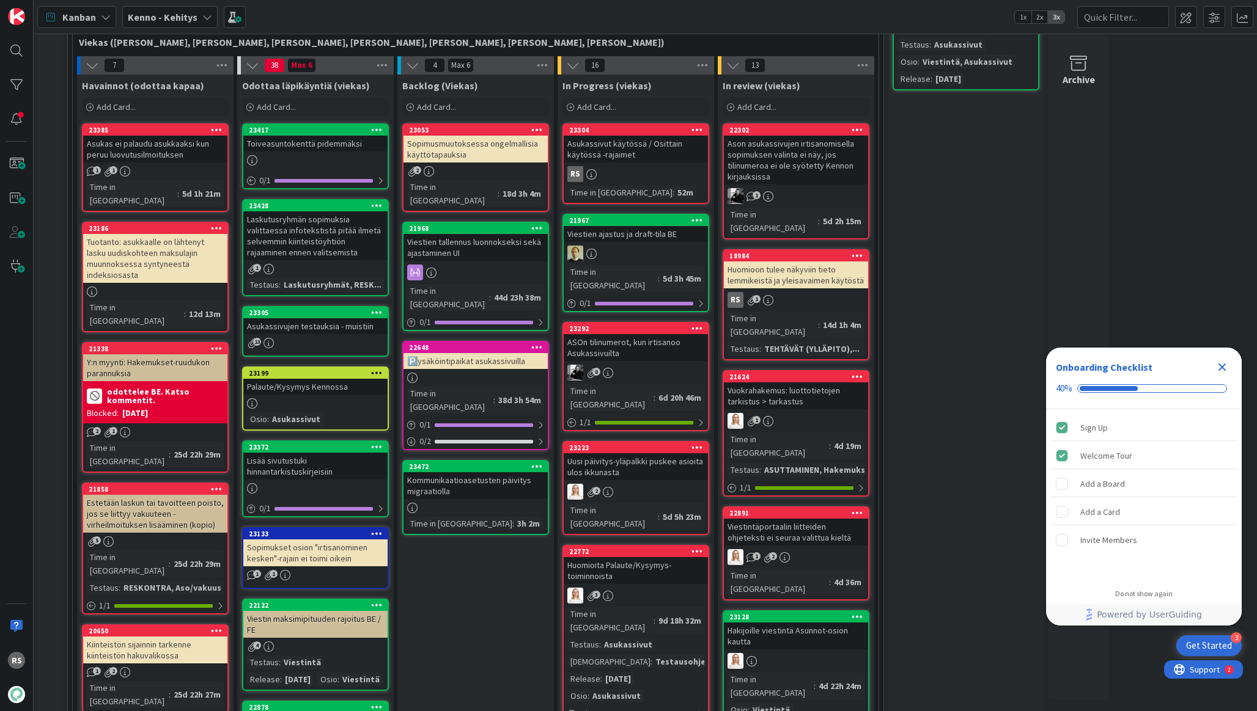
click at [470, 472] on div "Kommunikaatioasetusten päivitys migraatiolla" at bounding box center [475, 485] width 144 height 27
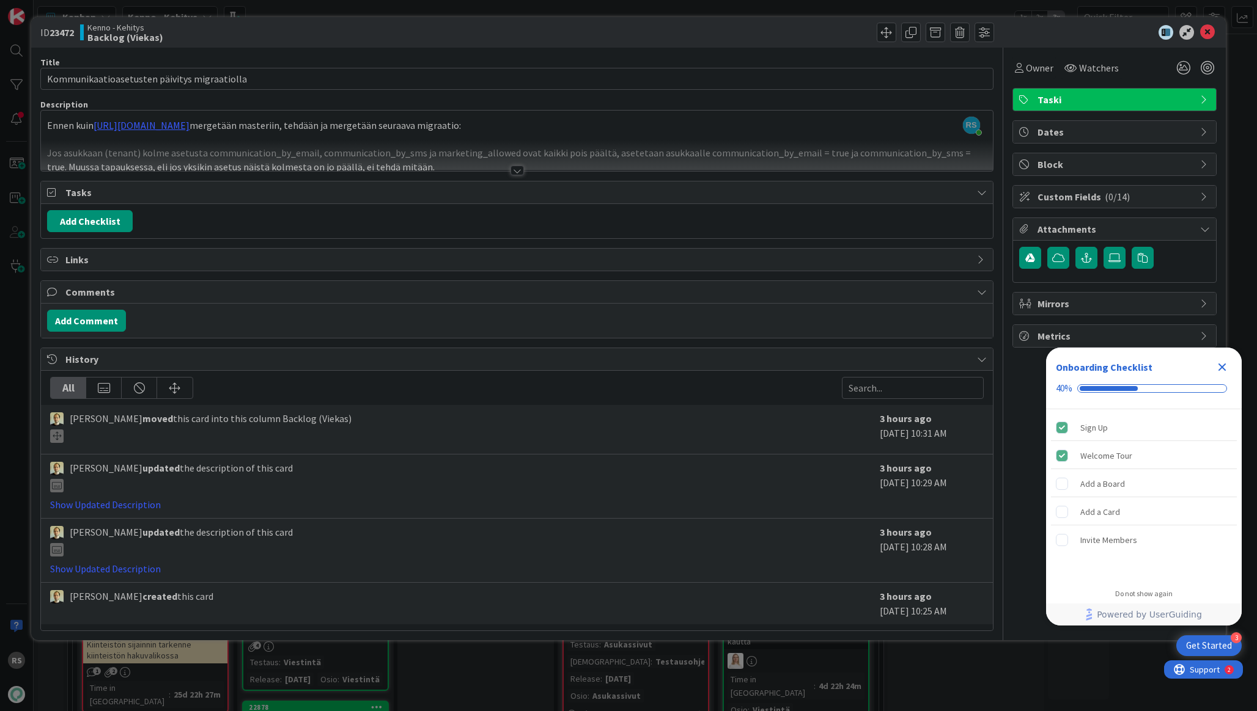
click at [522, 171] on div at bounding box center [516, 171] width 13 height 10
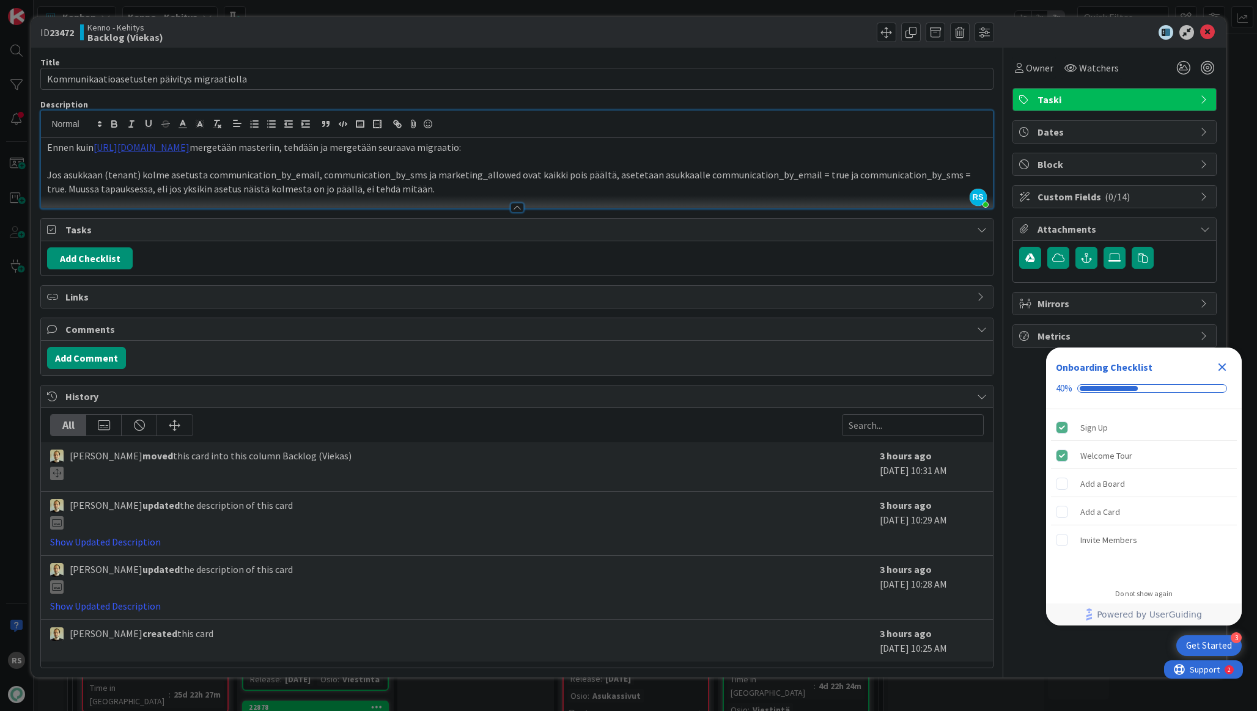
click at [189, 150] on link "https://github.com/pandiafi/kenno/pull/8353" at bounding box center [142, 147] width 96 height 12
click at [199, 167] on link "https://github.com/pandiafi/kenno/pull/8353" at bounding box center [157, 171] width 84 height 16
click at [478, 171] on p "Jos asukkaan (tenant) kolme asetusta communication_by_email, communication_by_s…" at bounding box center [516, 182] width 939 height 28
click at [1210, 37] on icon at bounding box center [1207, 32] width 15 height 15
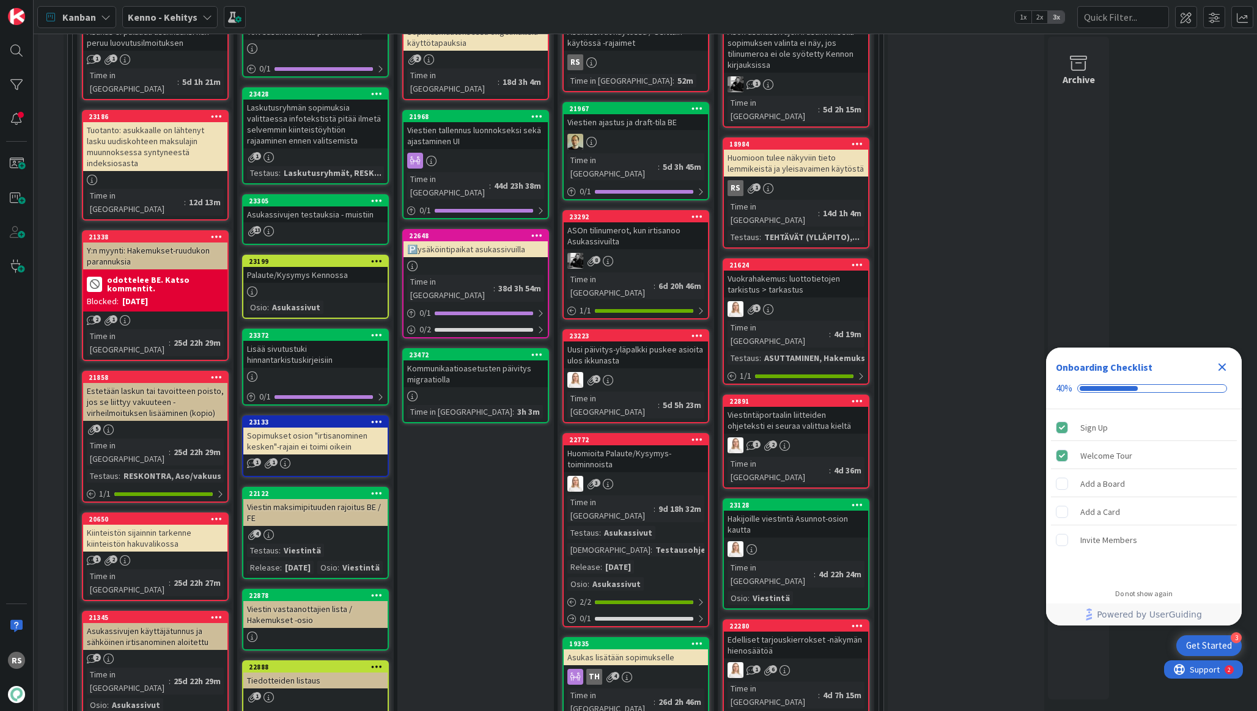
scroll to position [554, 0]
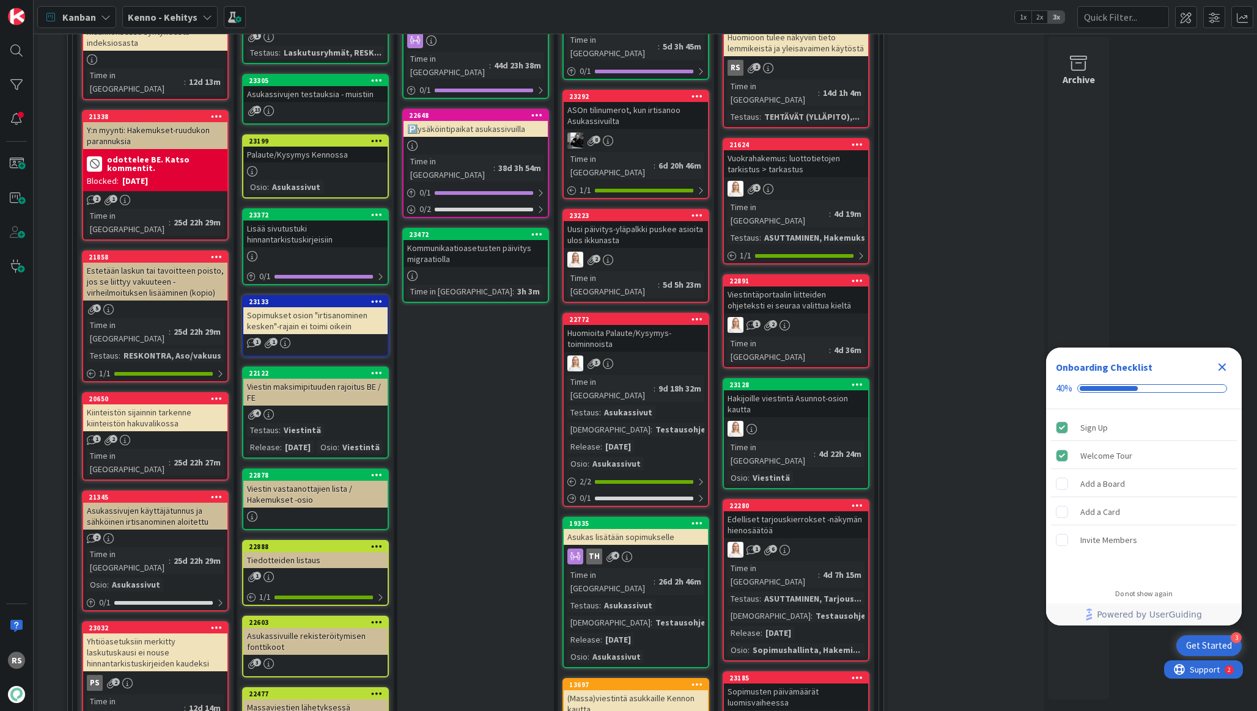
click at [479, 240] on div "Kommunikaatioasetusten päivitys migraatiolla" at bounding box center [475, 253] width 144 height 27
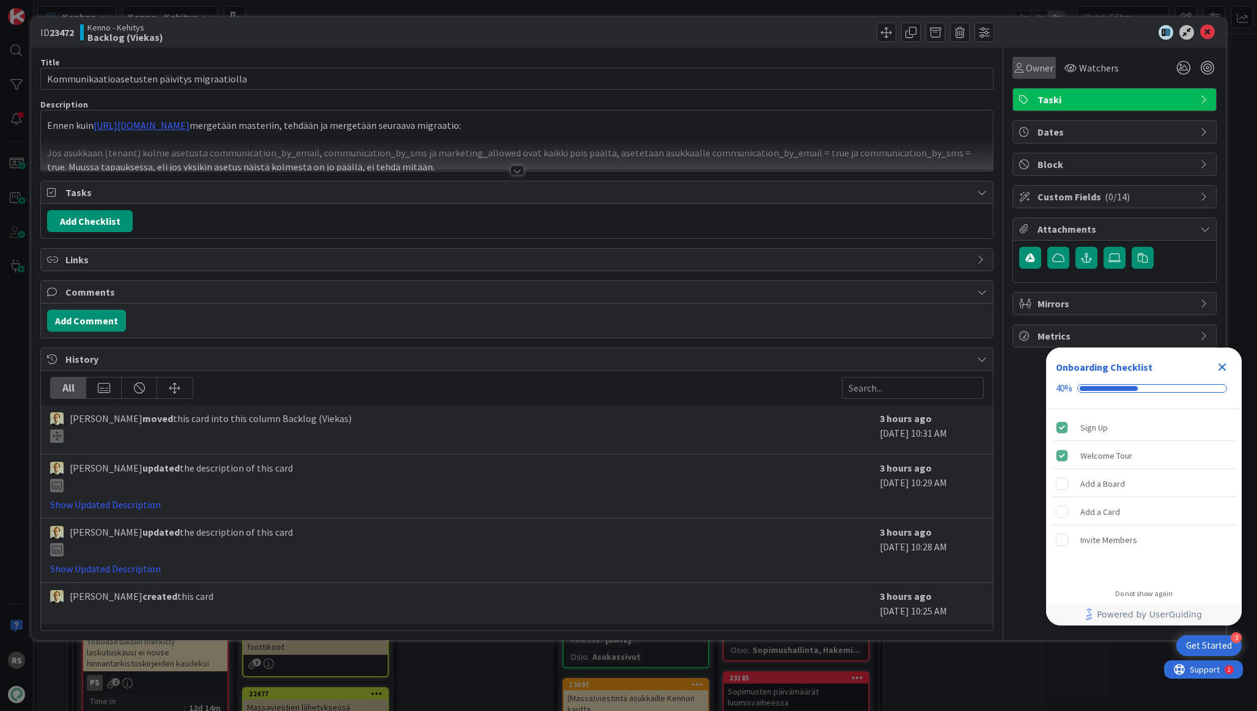
click at [1037, 72] on span "Owner" at bounding box center [1040, 68] width 28 height 15
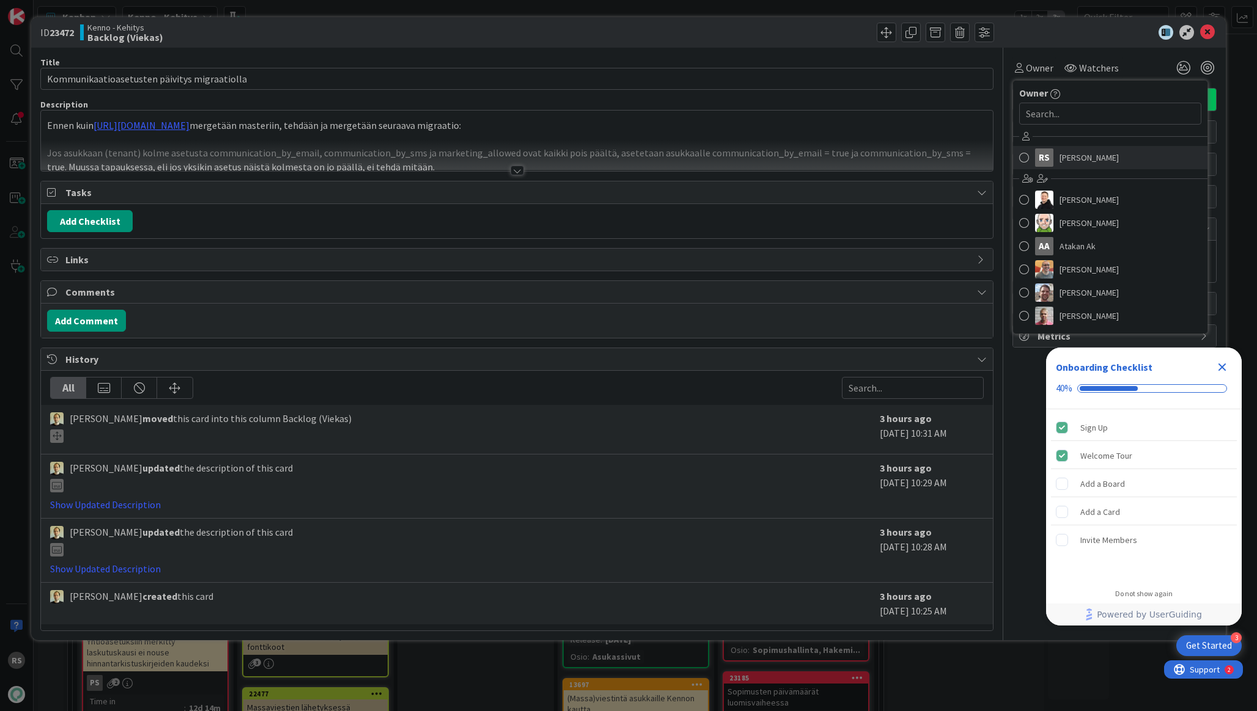
click at [1049, 159] on div "RS" at bounding box center [1044, 158] width 18 height 18
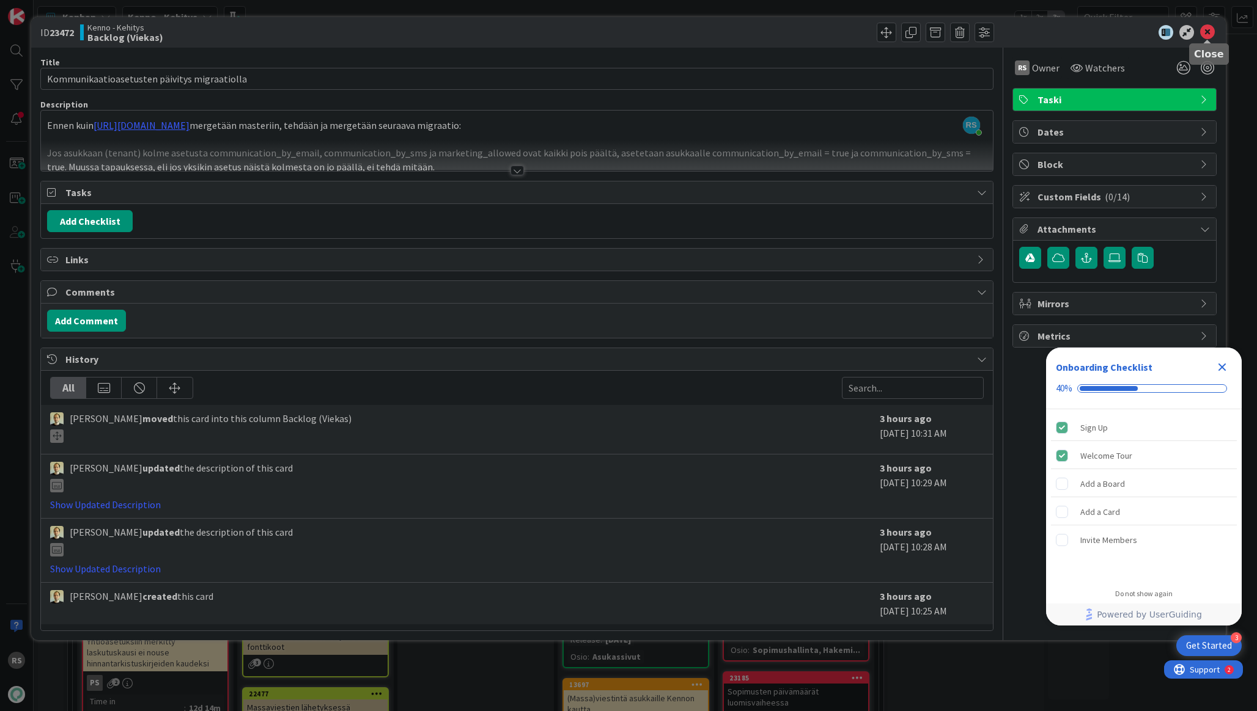
click at [1208, 30] on icon at bounding box center [1207, 32] width 15 height 15
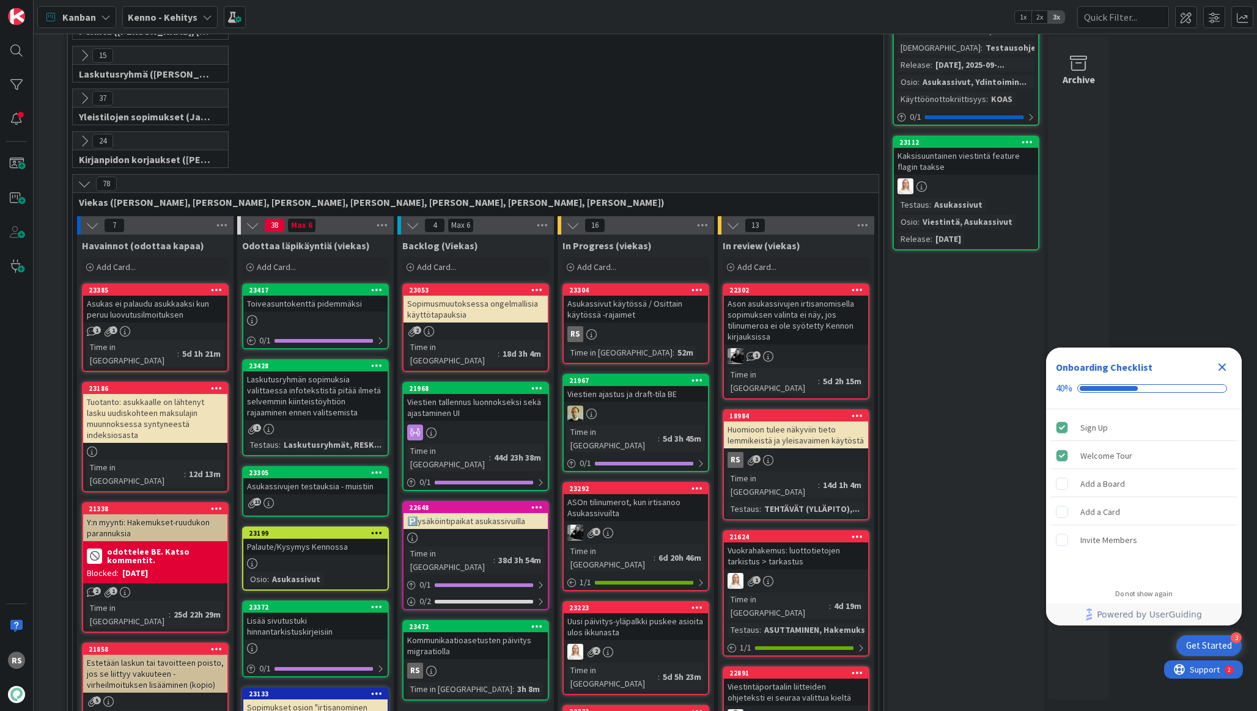
scroll to position [165, 0]
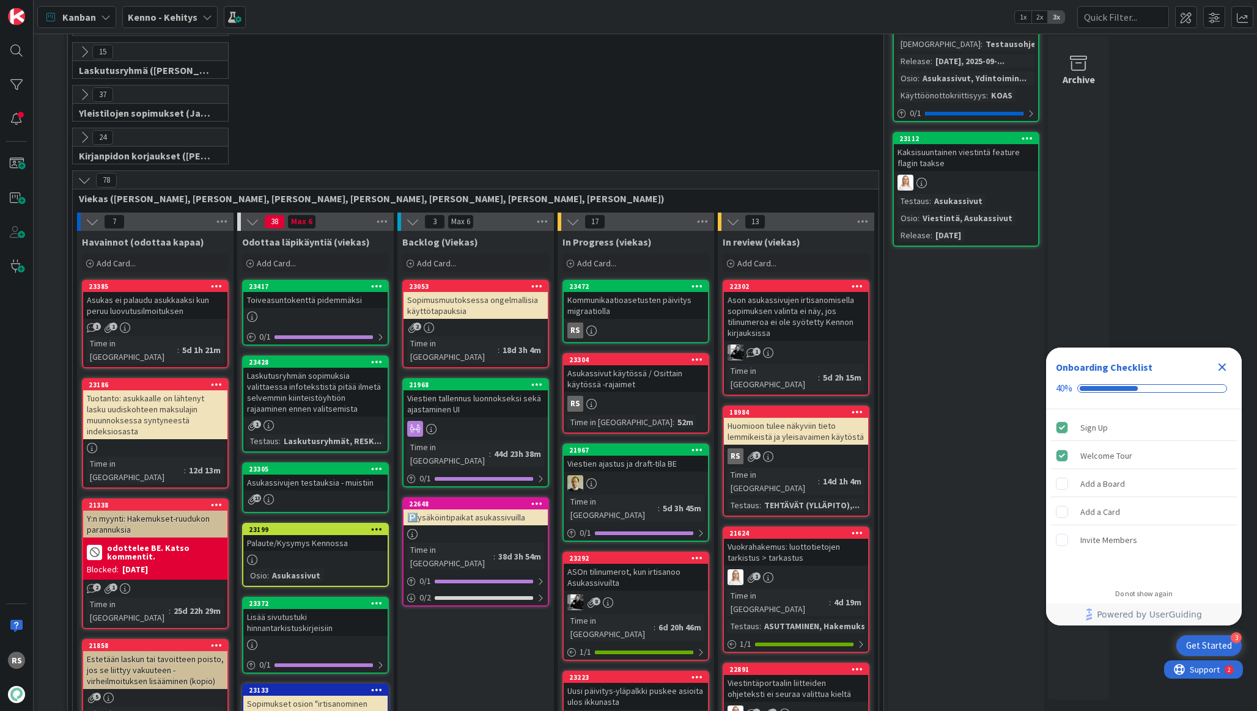
click at [636, 302] on div "Kommunikaatioasetusten päivitys migraatiolla" at bounding box center [636, 305] width 144 height 27
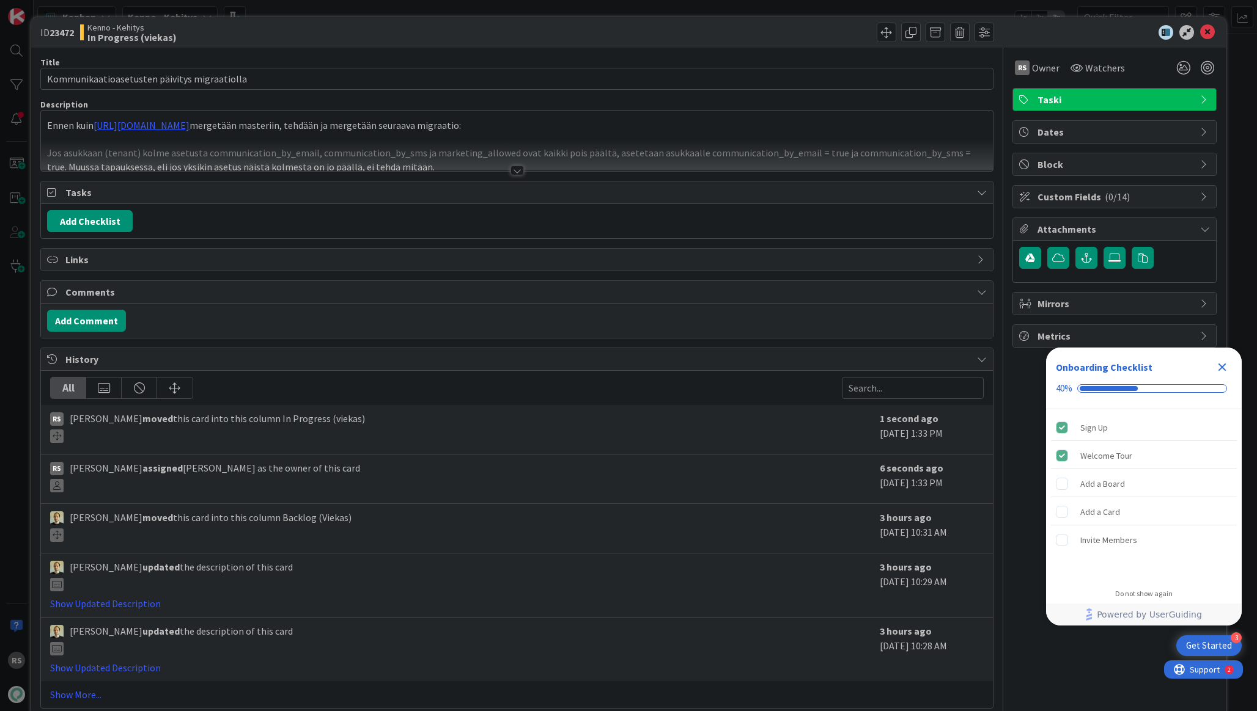
click at [519, 172] on div at bounding box center [516, 171] width 13 height 10
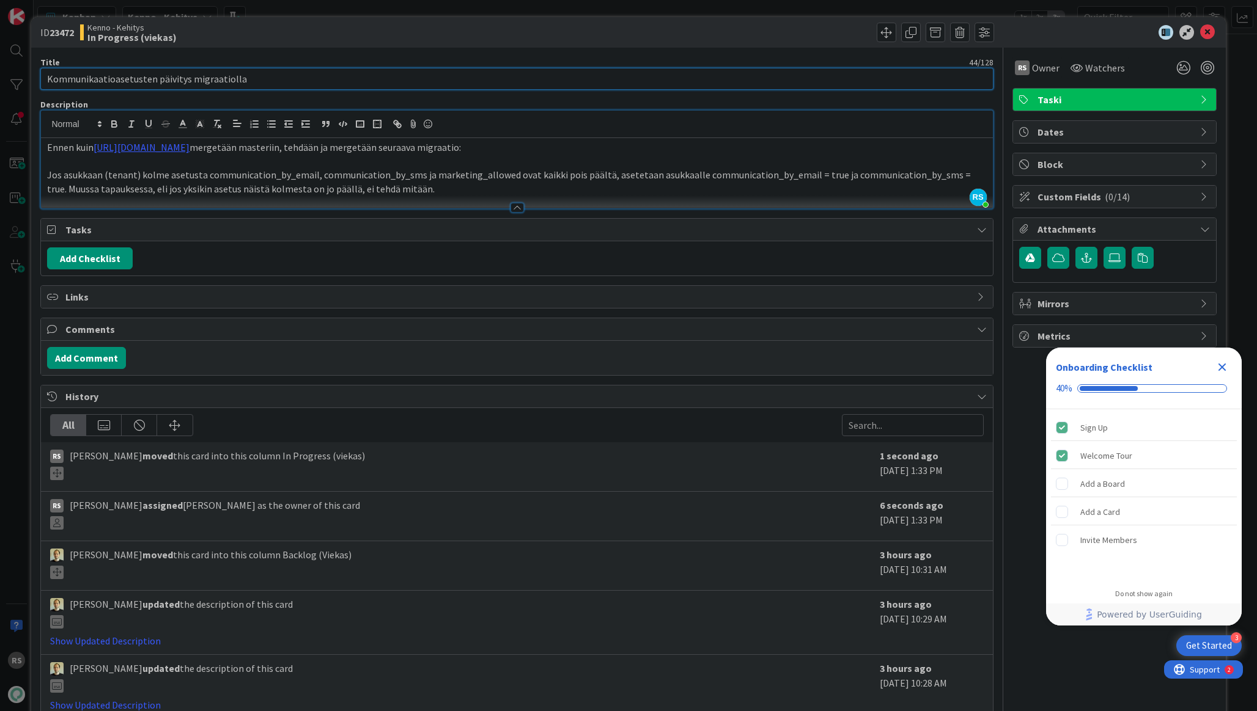
click at [344, 79] on input "Kommunikaatioasetusten päivitys migraatiolla" at bounding box center [516, 79] width 952 height 22
click at [520, 208] on div at bounding box center [516, 208] width 13 height 10
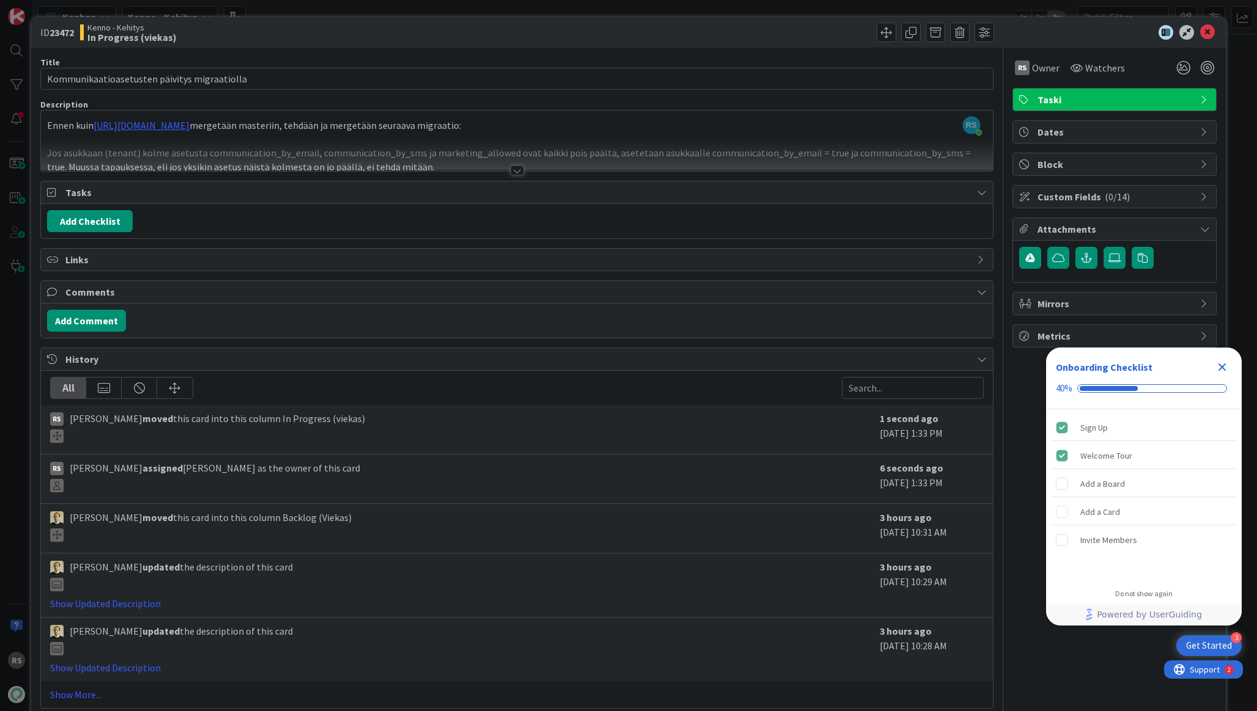
click at [514, 170] on div at bounding box center [516, 171] width 13 height 10
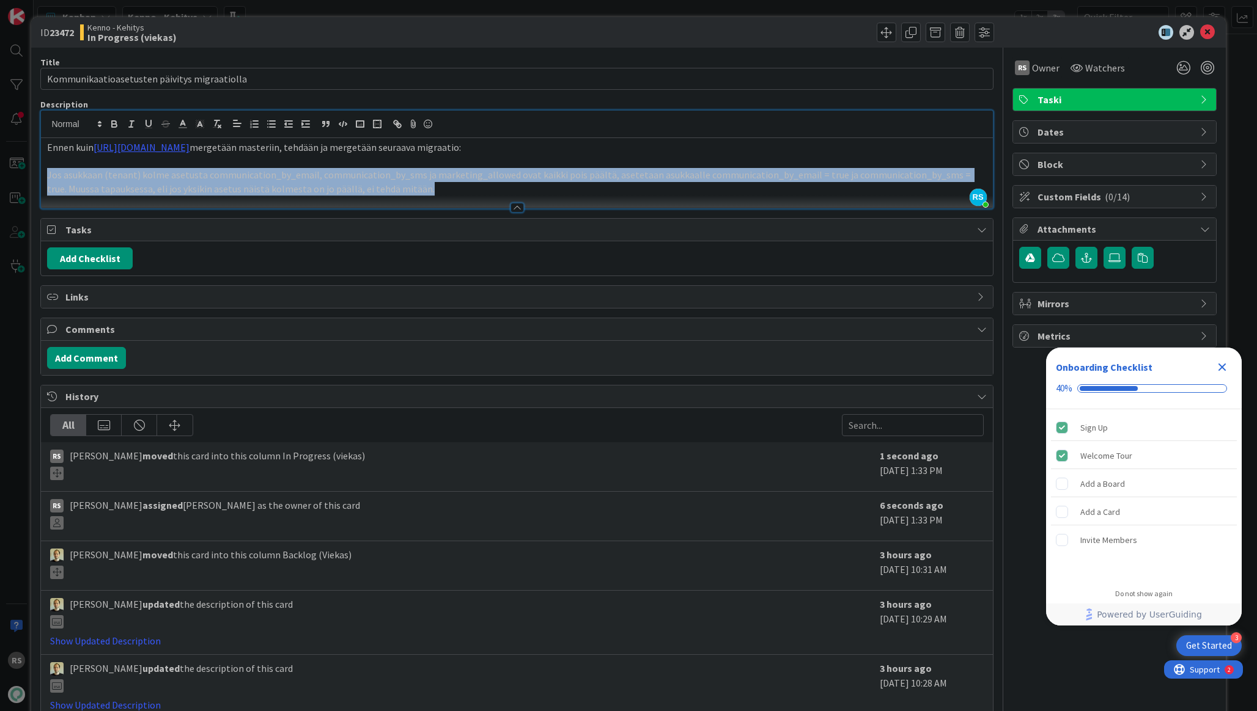
drag, startPoint x: 421, startPoint y: 187, endPoint x: 28, endPoint y: 170, distance: 394.0
click at [27, 170] on div "ID 23472 Kenno - Kehitys In Progress (viekas) Title 44 / 128 Kommunikaatioasetu…" at bounding box center [628, 355] width 1257 height 711
copy p "Jos asukkaan (tenant) kolme asetusta communication_by_email, communication_by_s…"
click at [470, 183] on p "Jos asukkaan (tenant) kolme asetusta communication_by_email, communication_by_s…" at bounding box center [516, 182] width 939 height 28
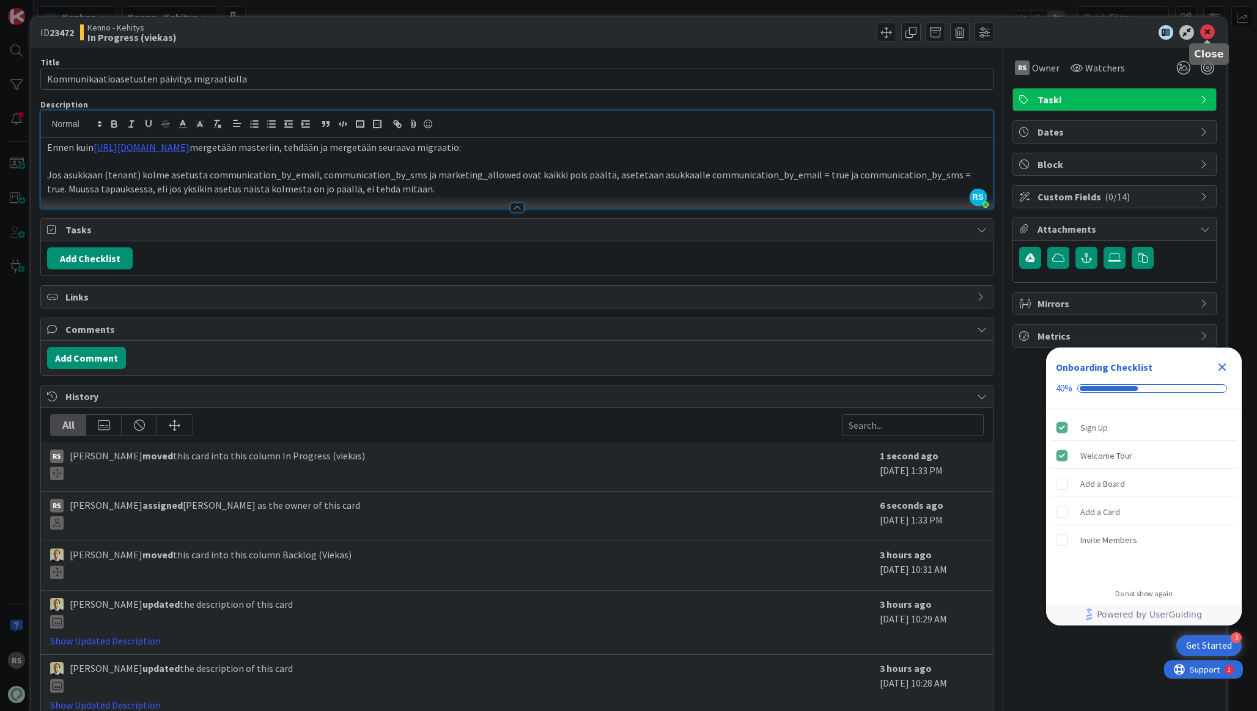
click at [1211, 34] on icon at bounding box center [1207, 32] width 15 height 15
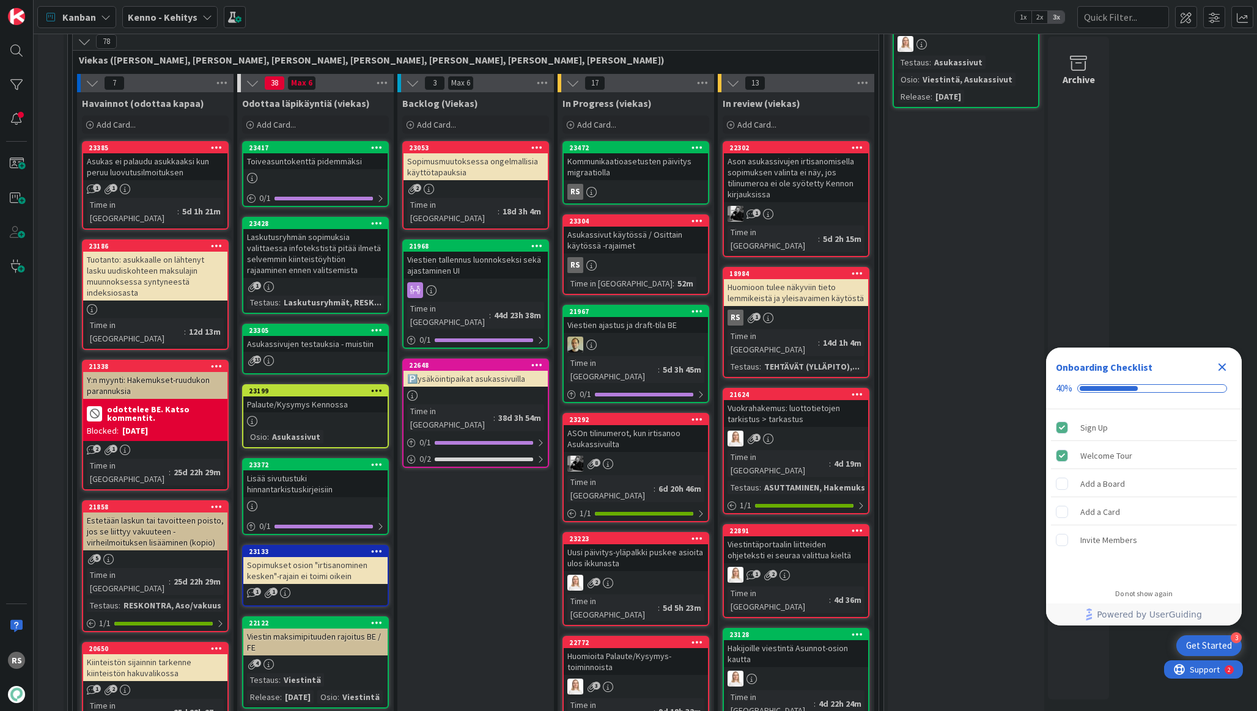
scroll to position [303, 0]
click at [607, 169] on div "Kommunikaatioasetusten päivitys migraatiolla" at bounding box center [636, 167] width 144 height 27
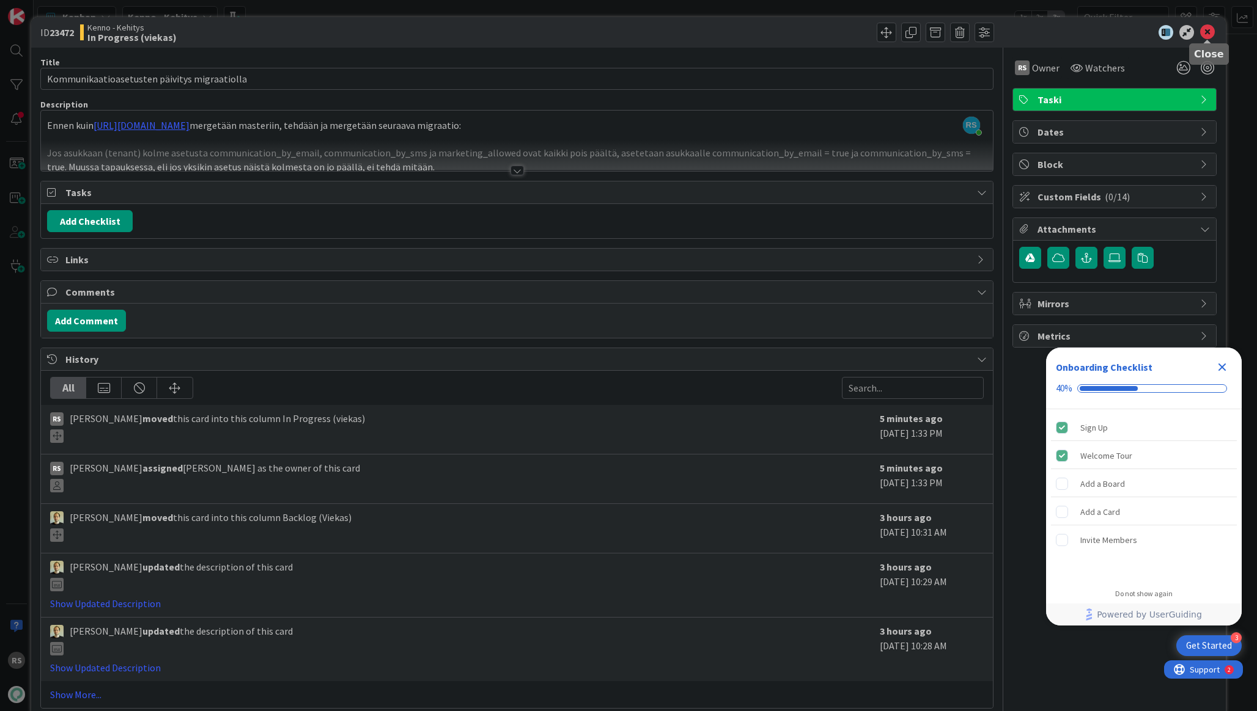
click at [1209, 31] on icon at bounding box center [1207, 32] width 15 height 15
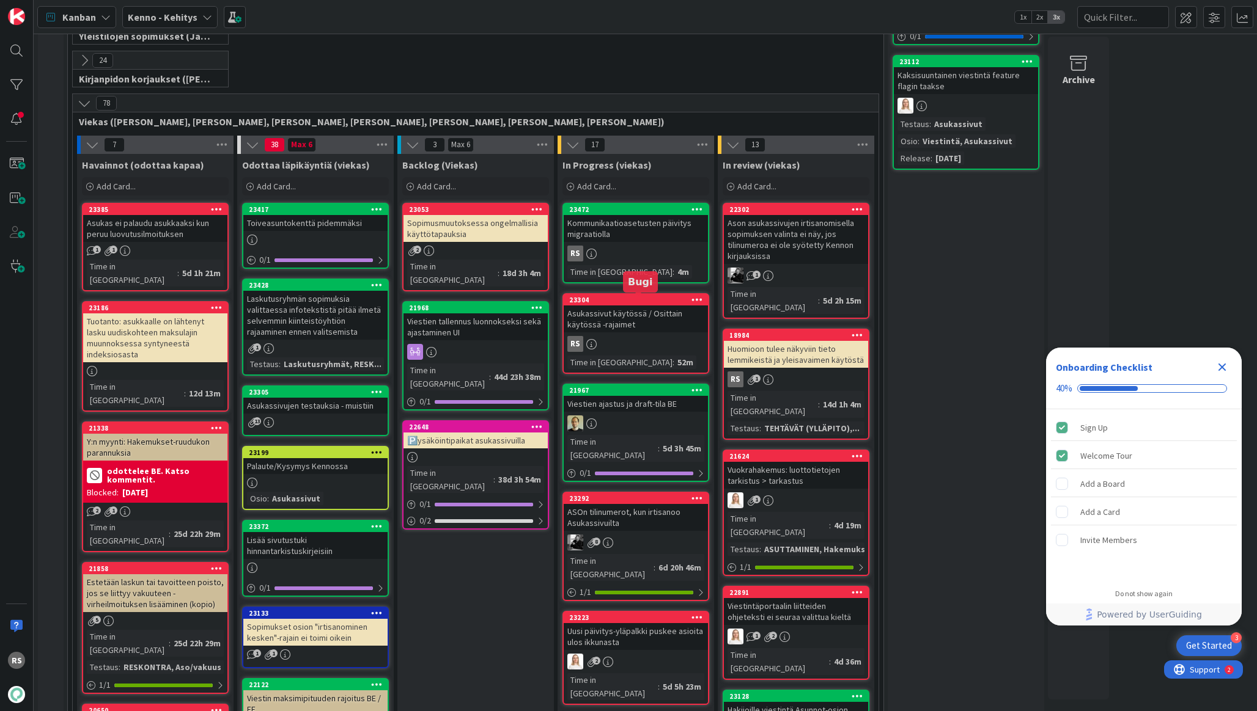
scroll to position [241, 0]
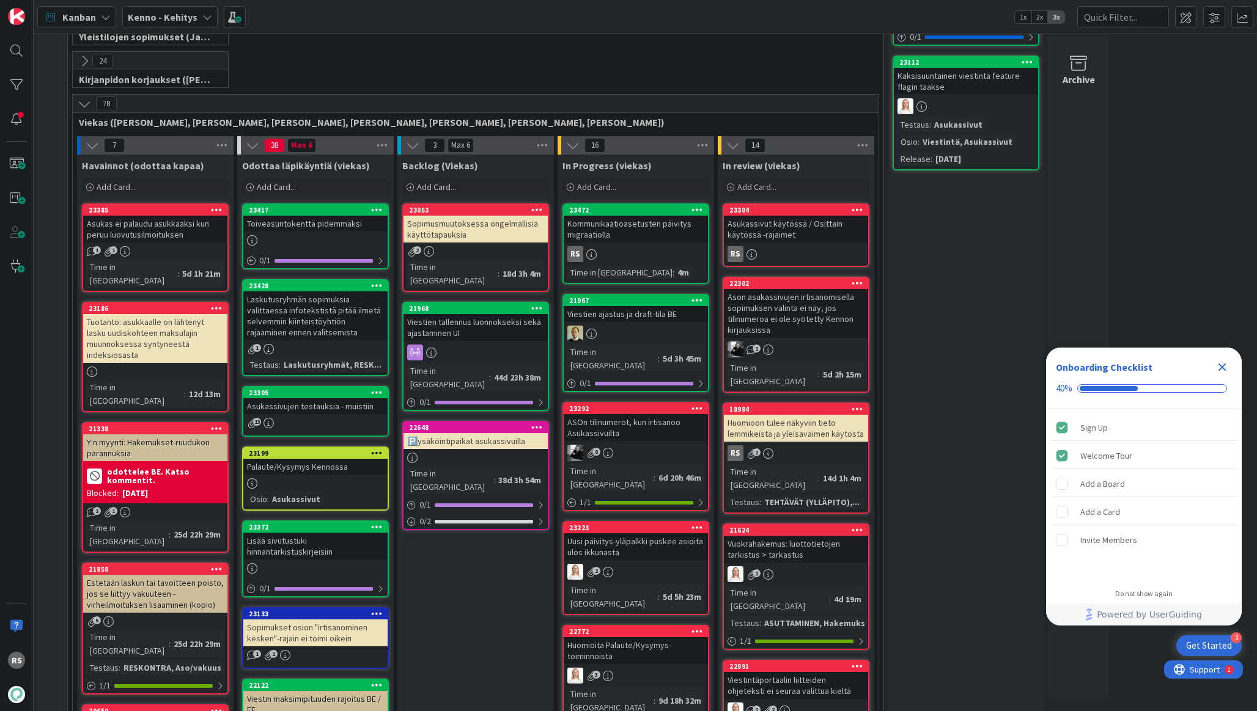
click at [804, 417] on div "Huomioon tulee näkyviin tieto lemmikeistä ja yleisavaimen käytöstä" at bounding box center [796, 428] width 144 height 27
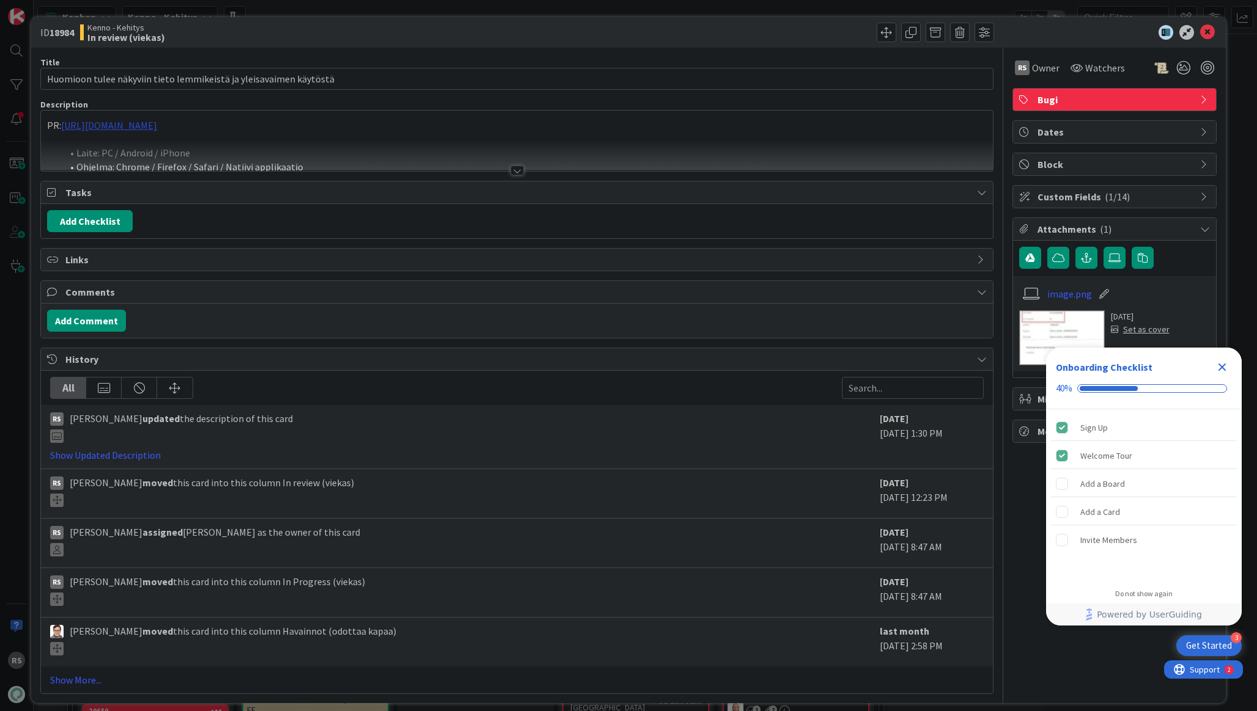
click at [209, 124] on div "PR: https://github.com/pandiafi/kenno/pull/8399 Laite: PC / Android / iPhone Oh…" at bounding box center [516, 141] width 951 height 61
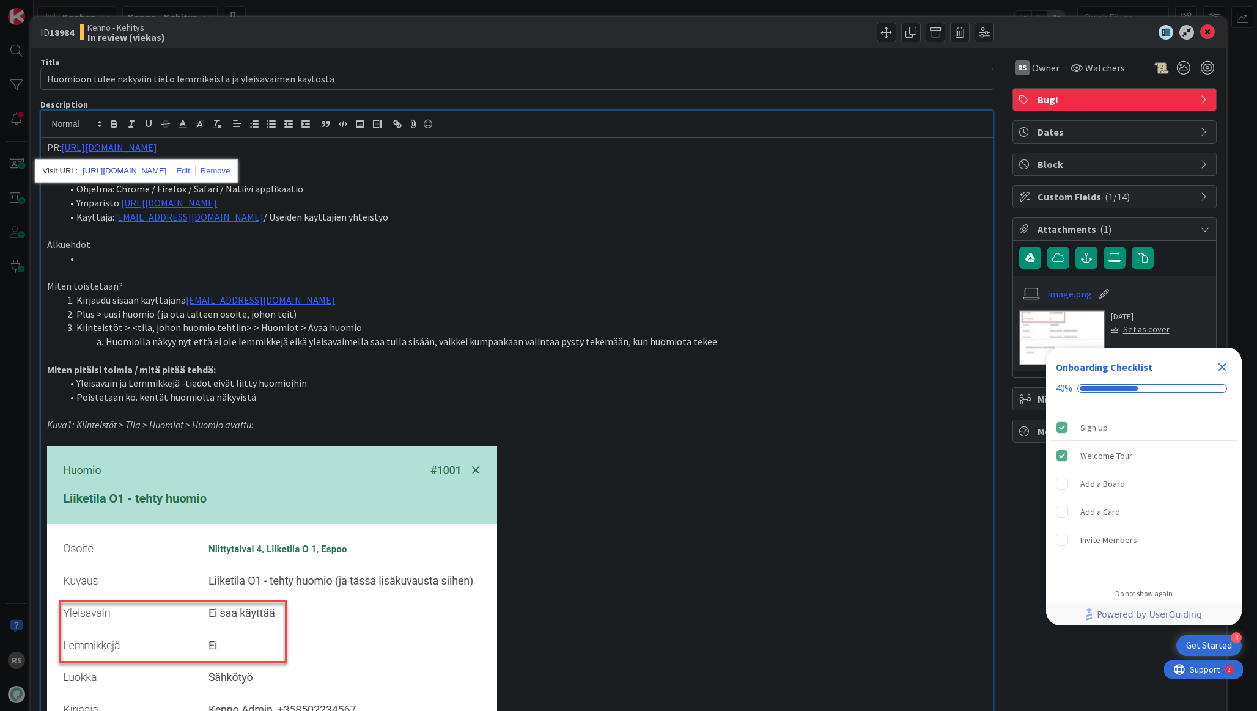
click at [166, 169] on link "https://github.com/pandiafi/kenno/pull/8399" at bounding box center [125, 171] width 84 height 16
click at [1210, 34] on icon at bounding box center [1207, 32] width 15 height 15
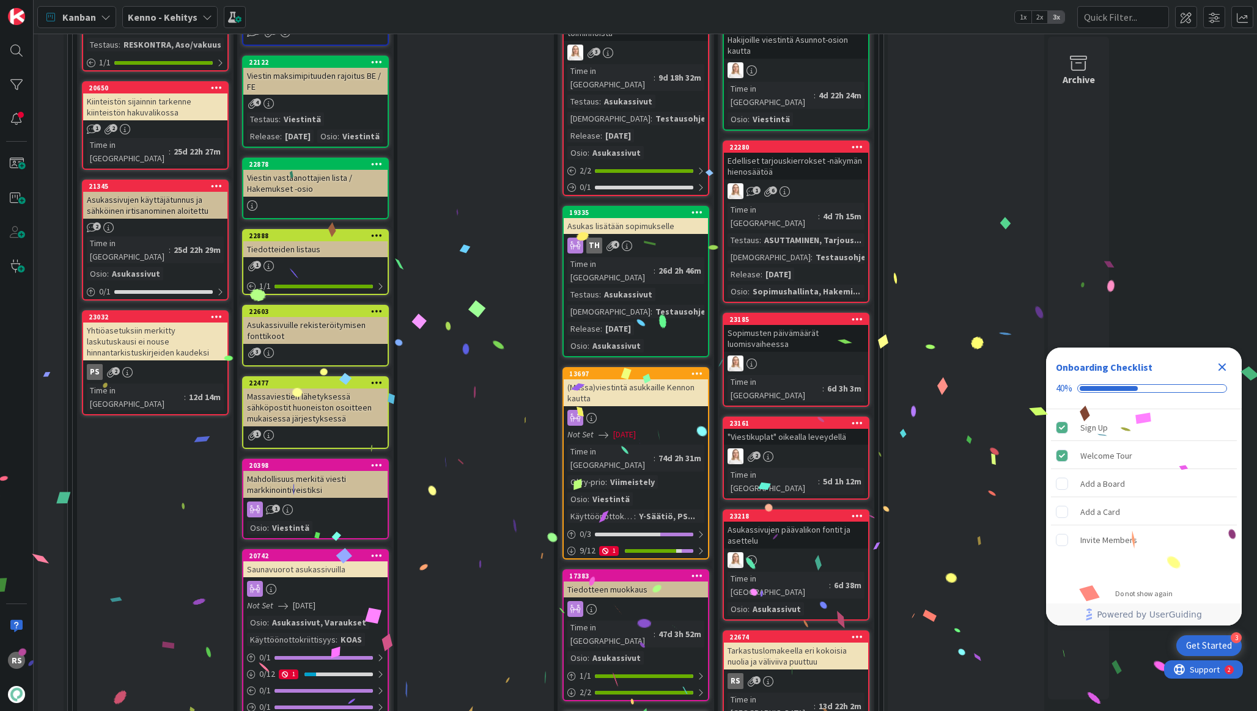
scroll to position [1276, 0]
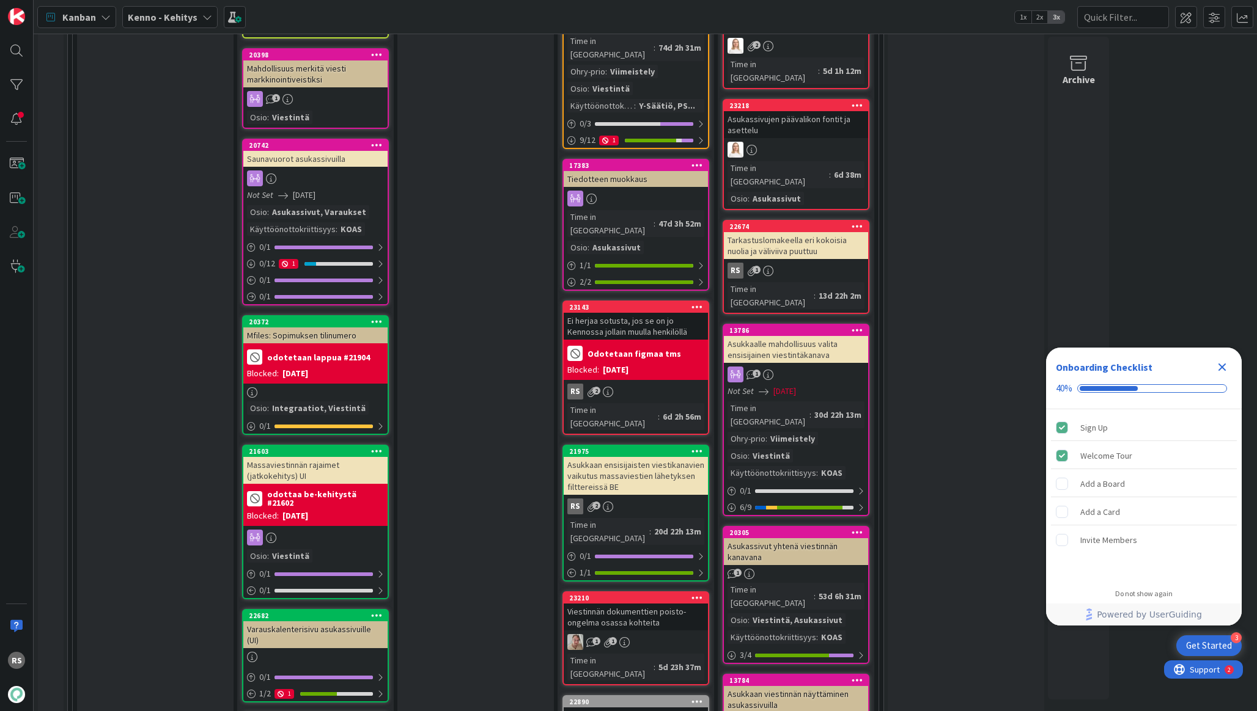
click at [834, 232] on div "Tarkastuslomakeella eri kokoisia nuolia ja väliviiva puuttuu" at bounding box center [796, 245] width 144 height 27
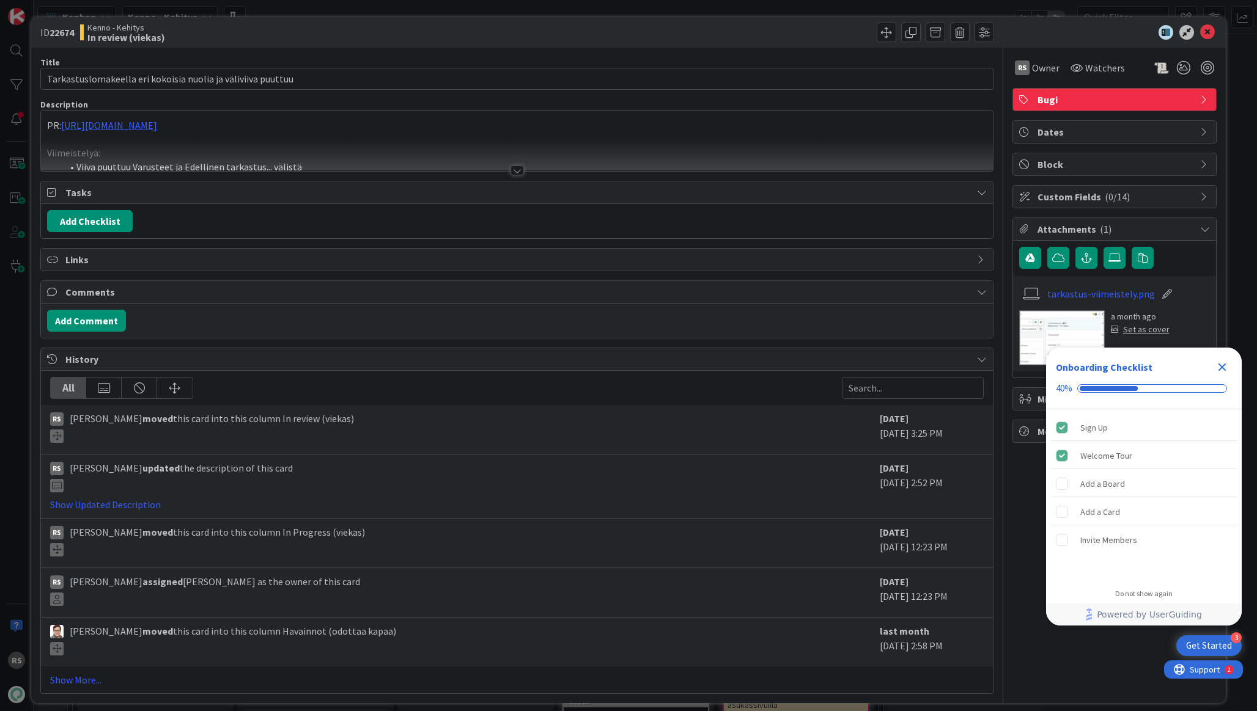
click at [237, 127] on div "PR: https://github.com/pandiafi/kenno/pull/8405 Viimeistelyä: Viiva puuttuu Var…" at bounding box center [516, 141] width 951 height 61
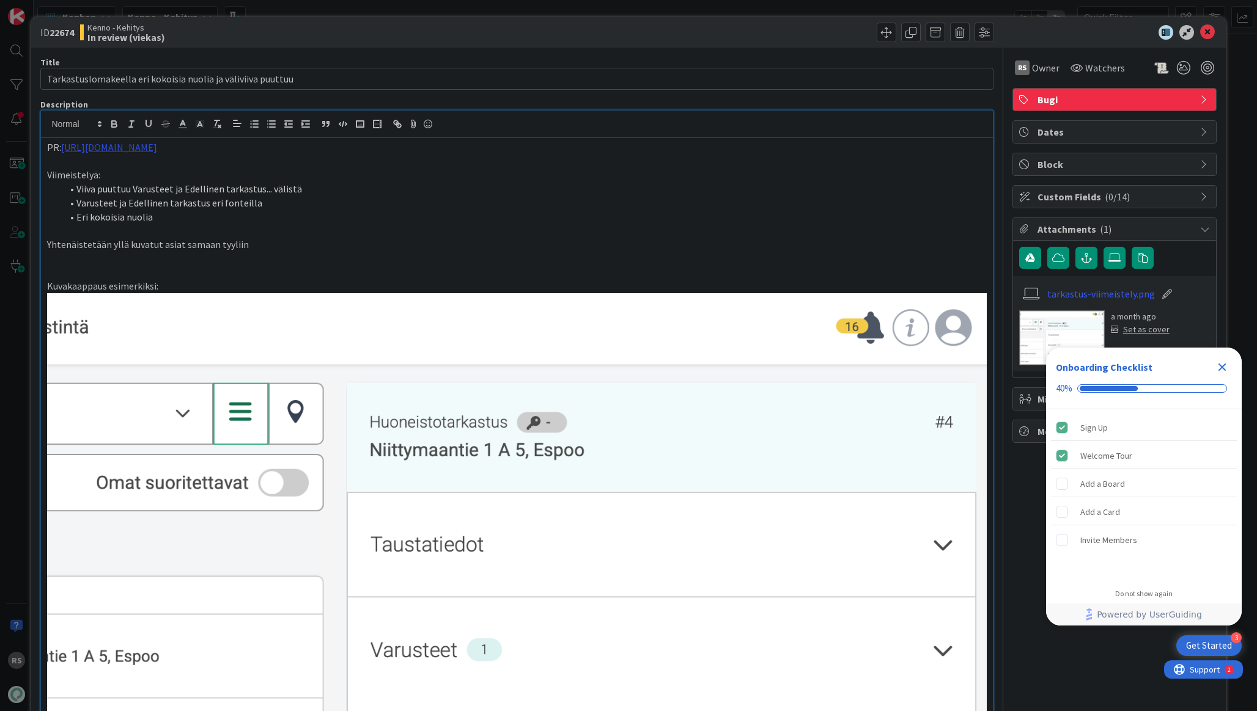
click at [157, 149] on link "https://github.com/pandiafi/kenno/pull/8405" at bounding box center [109, 147] width 96 height 12
click at [166, 176] on link "https://github.com/pandiafi/kenno/pull/8405" at bounding box center [125, 171] width 84 height 16
click at [1208, 31] on icon at bounding box center [1207, 32] width 15 height 15
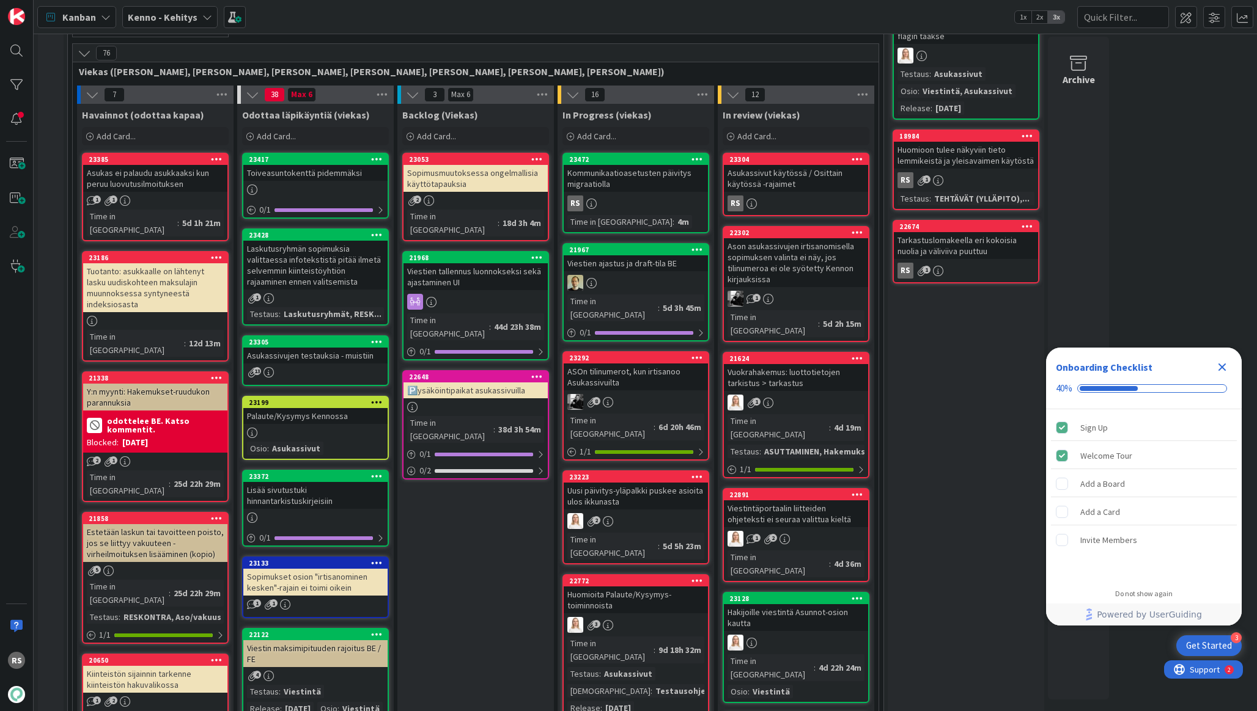
scroll to position [292, 0]
click at [634, 175] on div "Kommunikaatioasetusten päivitys migraatiolla" at bounding box center [636, 179] width 144 height 27
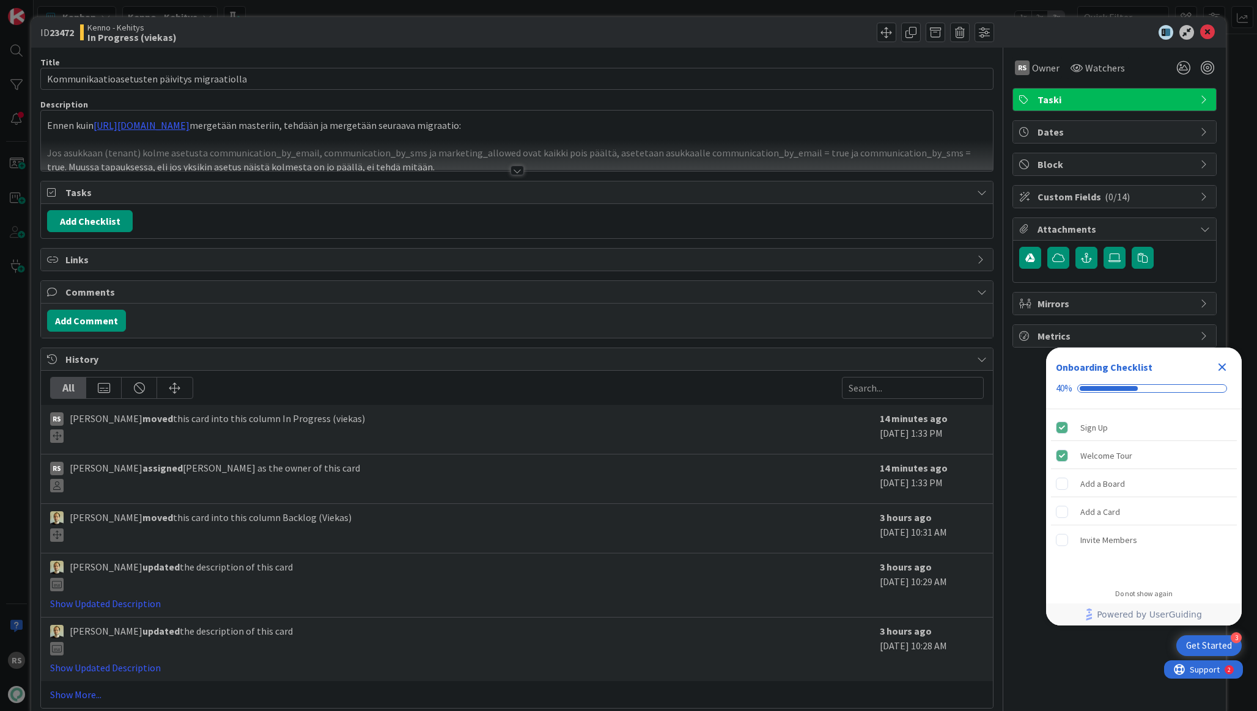
click at [512, 173] on div at bounding box center [516, 171] width 13 height 10
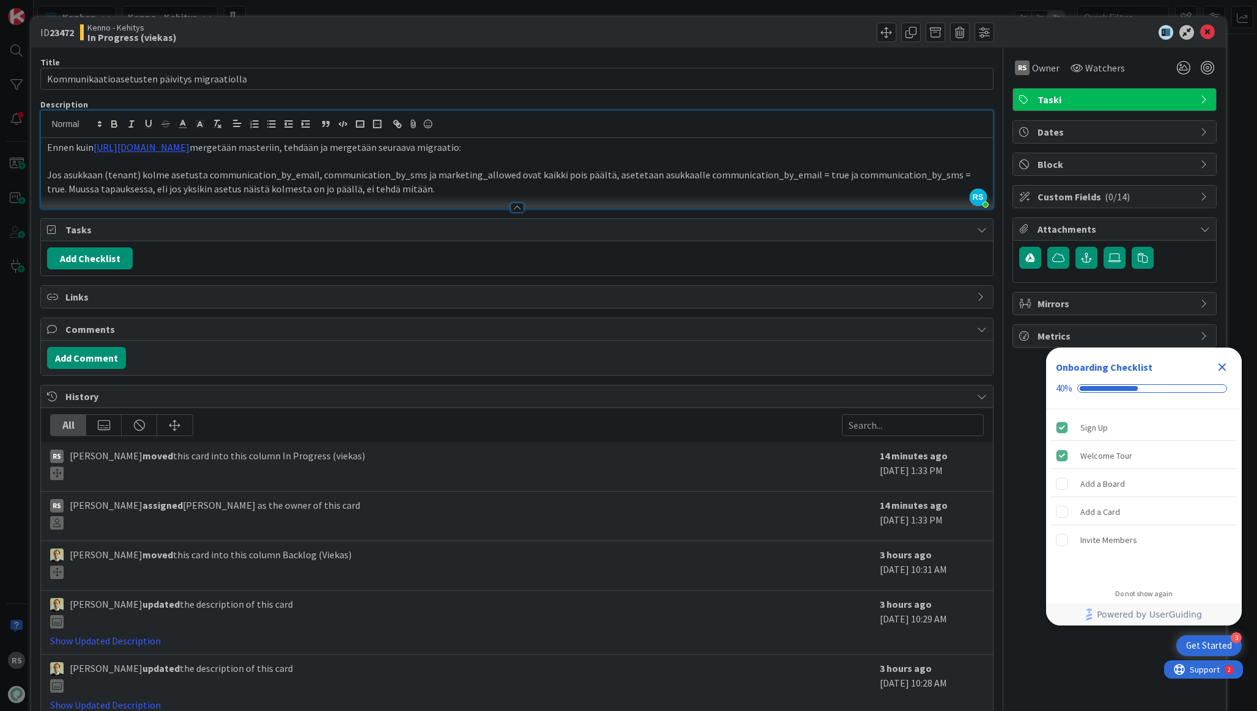
click at [50, 148] on p "Ennen kuin https://github.com/pandiafi/kenno/pull/8353 mergetään masteriin, teh…" at bounding box center [516, 148] width 939 height 14
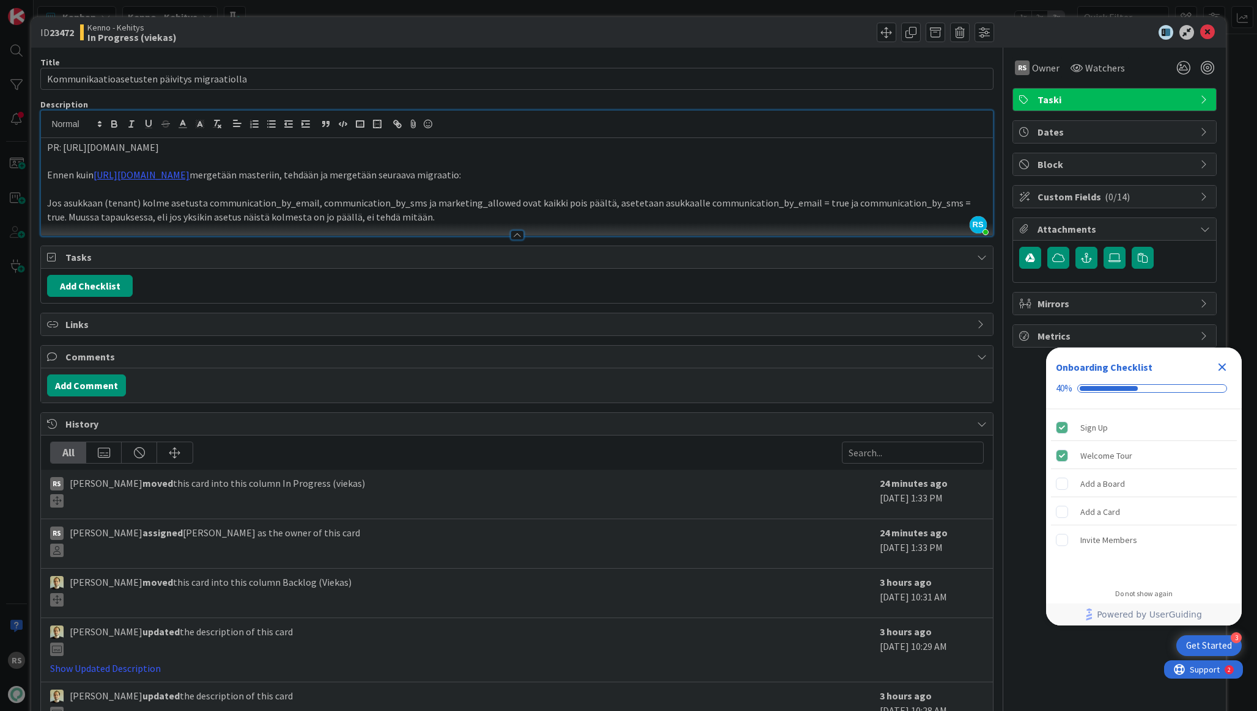
click at [836, 136] on div at bounding box center [516, 125] width 951 height 28
click at [1207, 40] on div "ID 23472 Kenno - Kehitys In Progress (viekas)" at bounding box center [628, 32] width 1194 height 31
click at [1208, 36] on icon at bounding box center [1207, 32] width 15 height 15
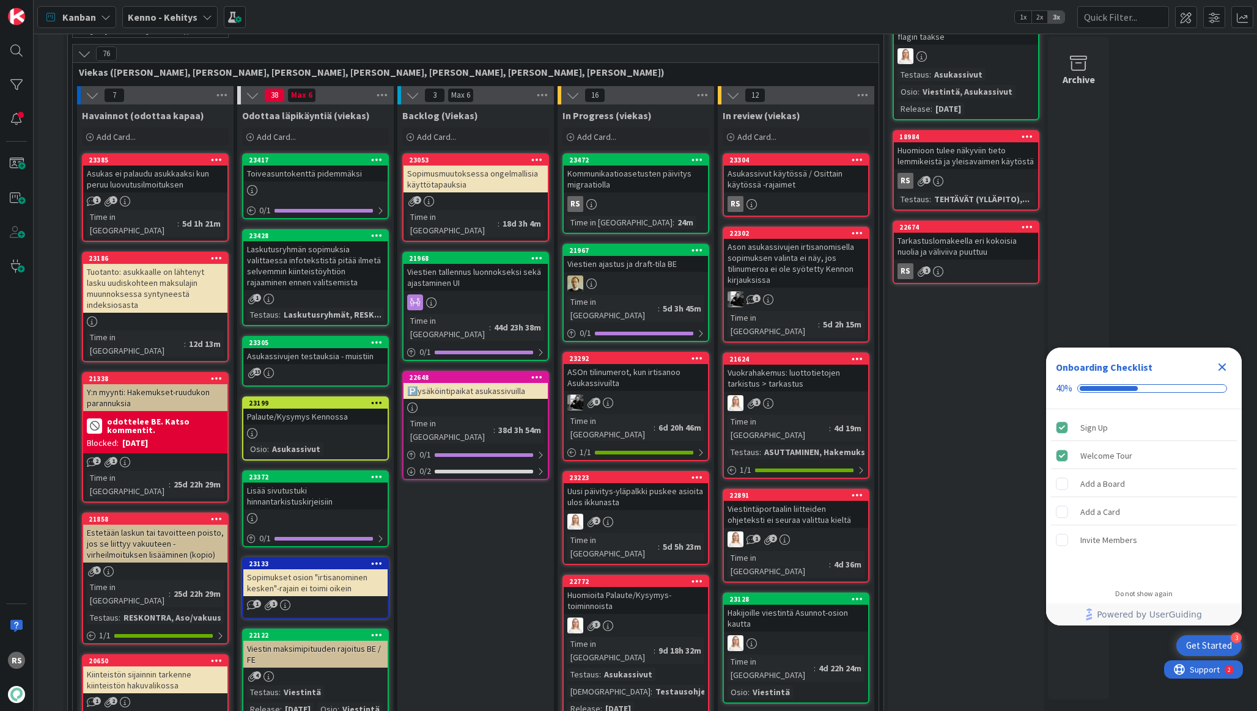
click at [321, 178] on div "Toiveasuntokenttä pidemmäksi" at bounding box center [315, 174] width 144 height 16
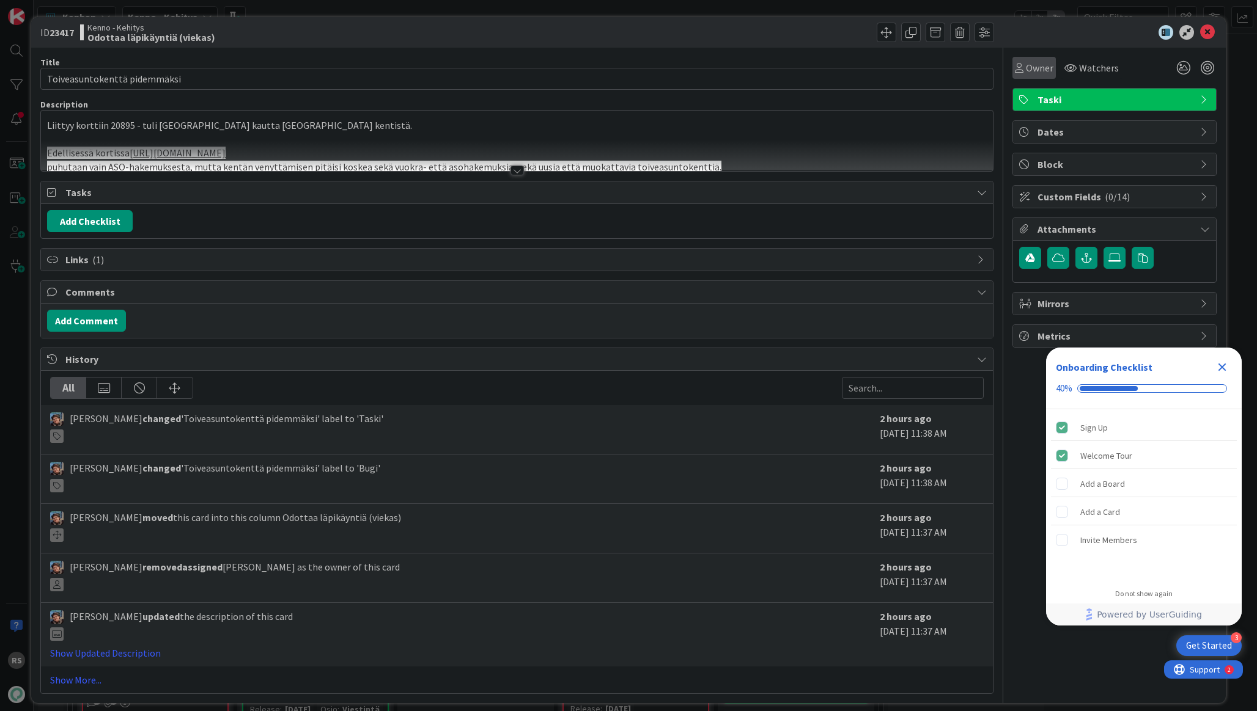
click at [1032, 64] on span "Owner" at bounding box center [1040, 68] width 28 height 15
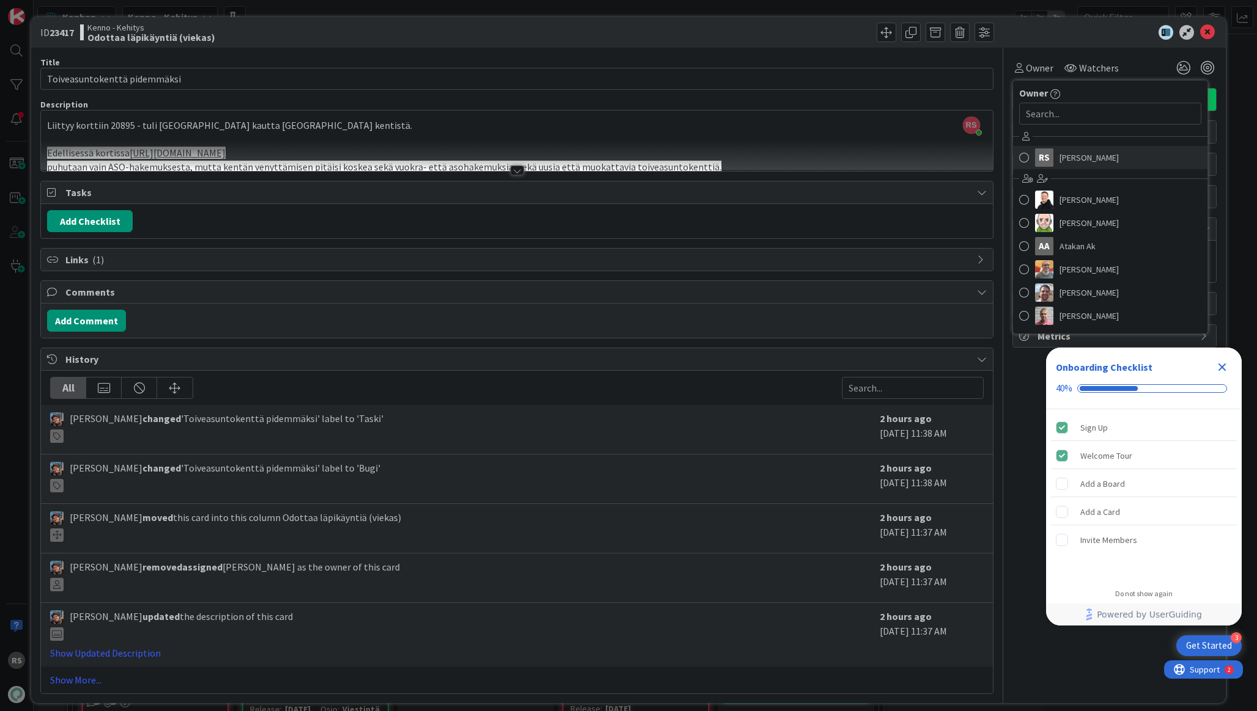
click at [1053, 159] on div "RS" at bounding box center [1044, 158] width 18 height 18
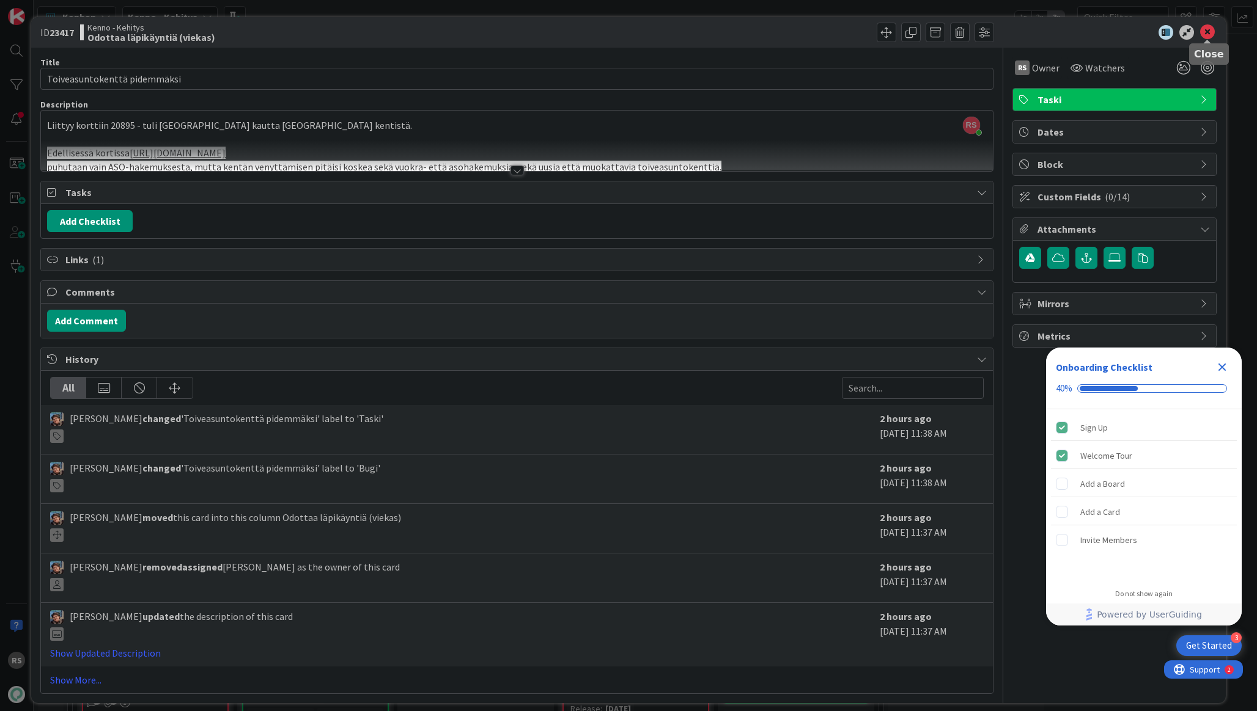
click at [1208, 29] on icon at bounding box center [1207, 32] width 15 height 15
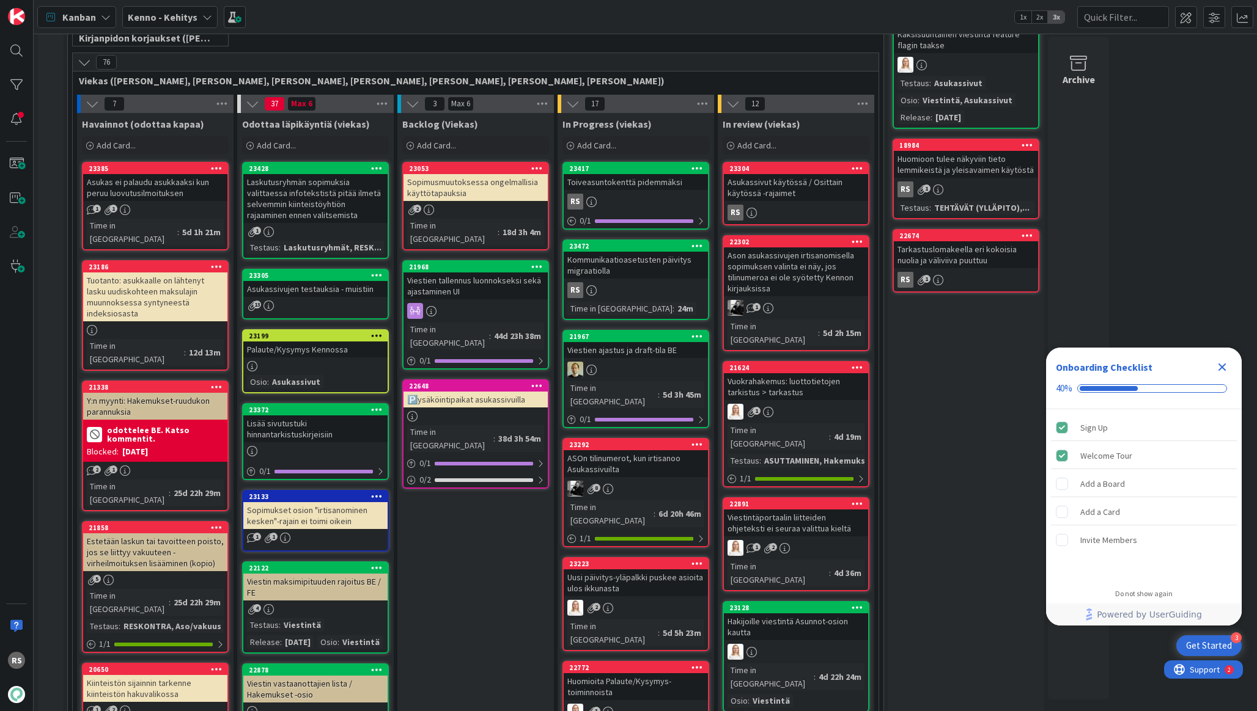
scroll to position [289, 0]
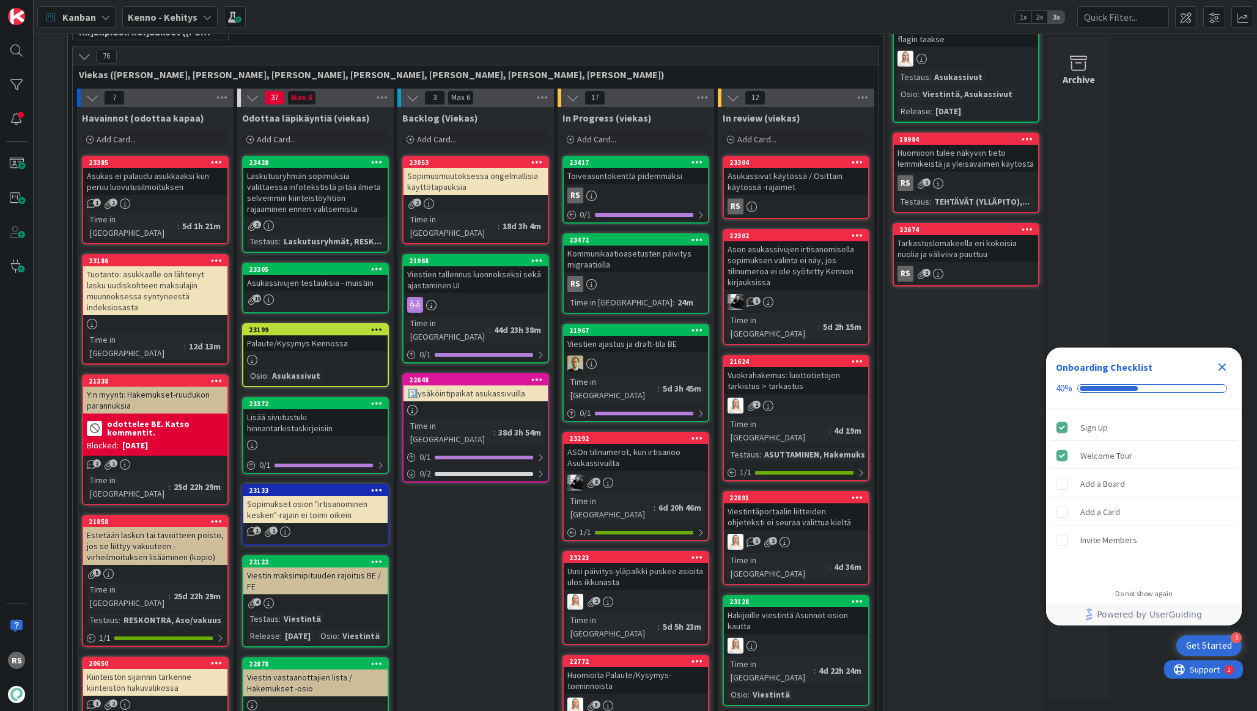
click at [622, 183] on div "Toiveasuntokenttä pidemmäksi" at bounding box center [636, 176] width 144 height 16
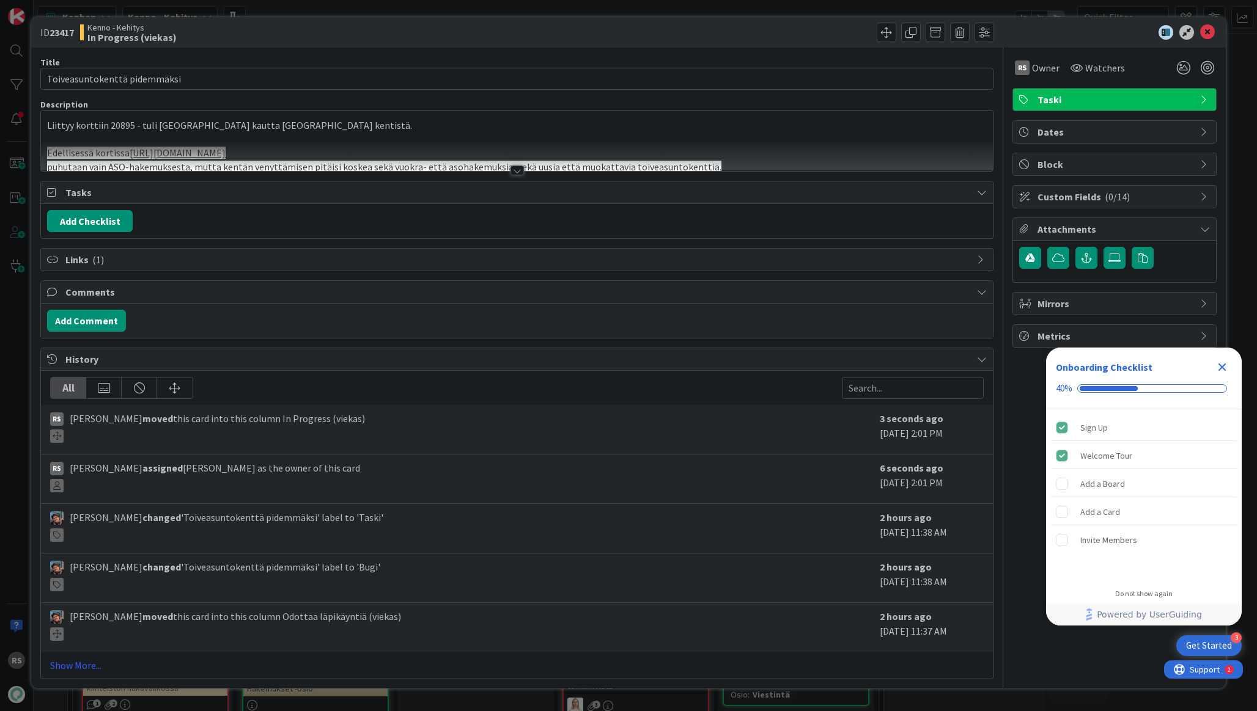
click at [515, 173] on div at bounding box center [516, 171] width 13 height 10
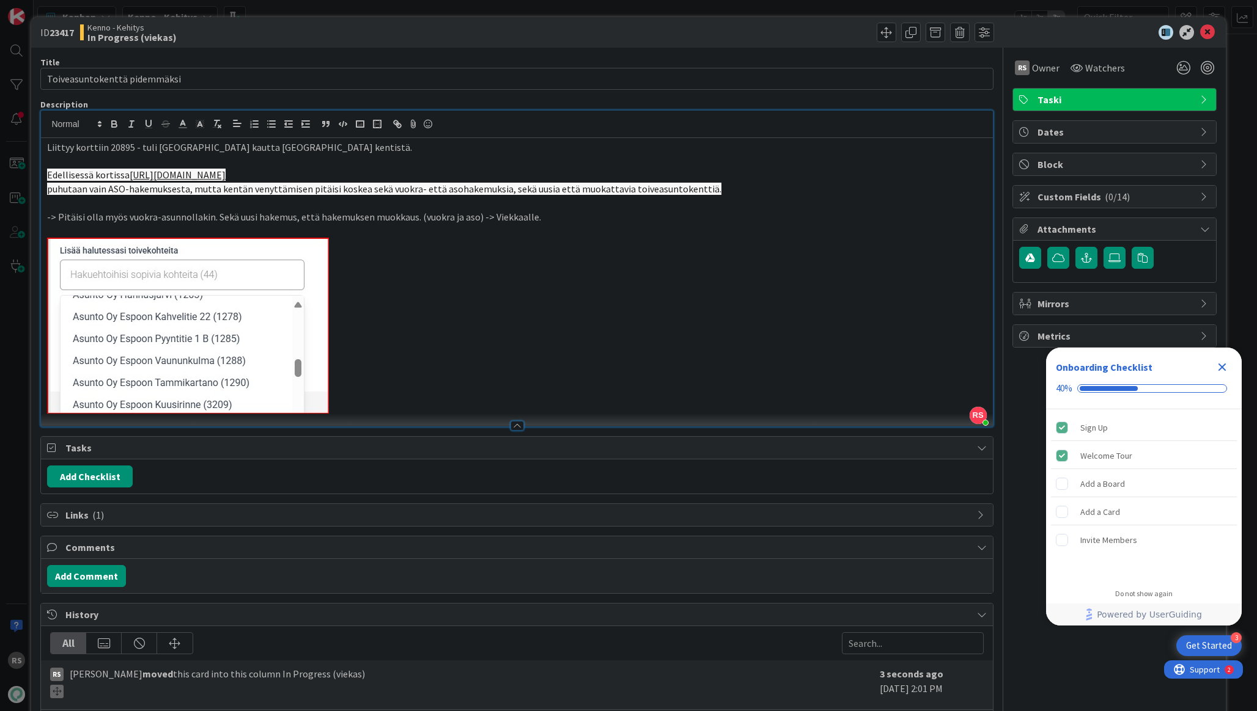
click at [280, 328] on img at bounding box center [188, 326] width 282 height 177
click at [1205, 28] on icon at bounding box center [1207, 32] width 15 height 15
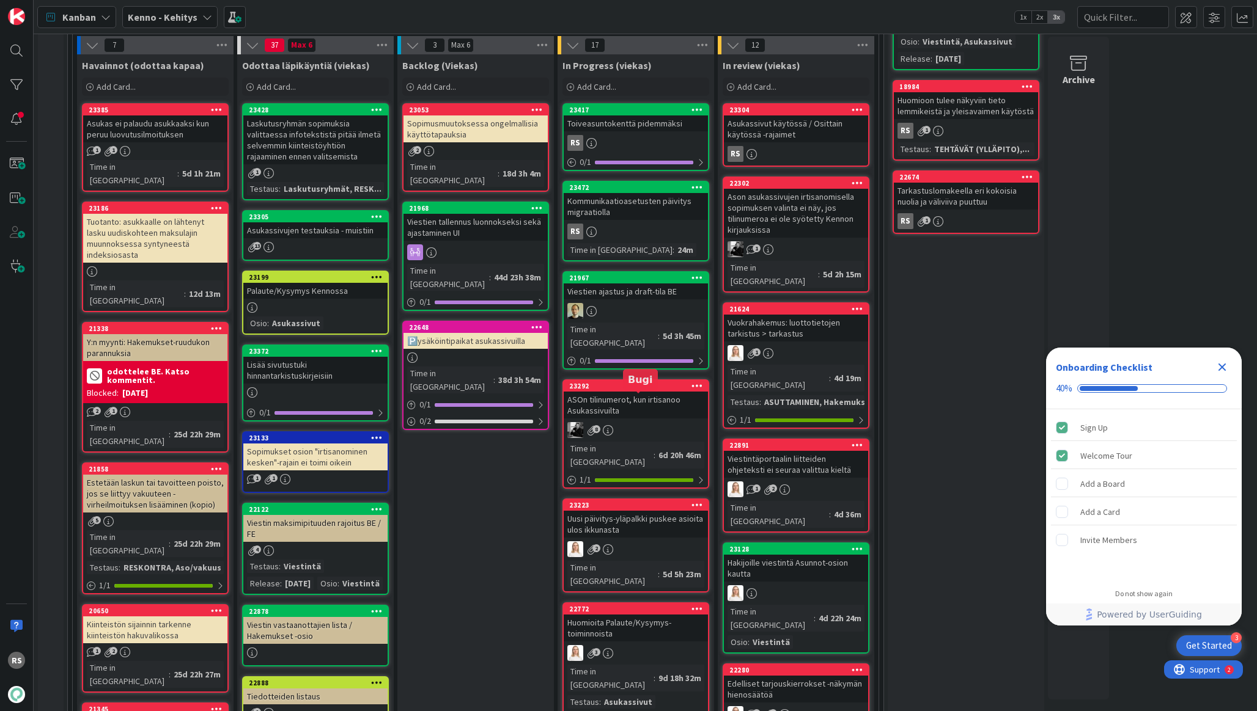
scroll to position [347, 0]
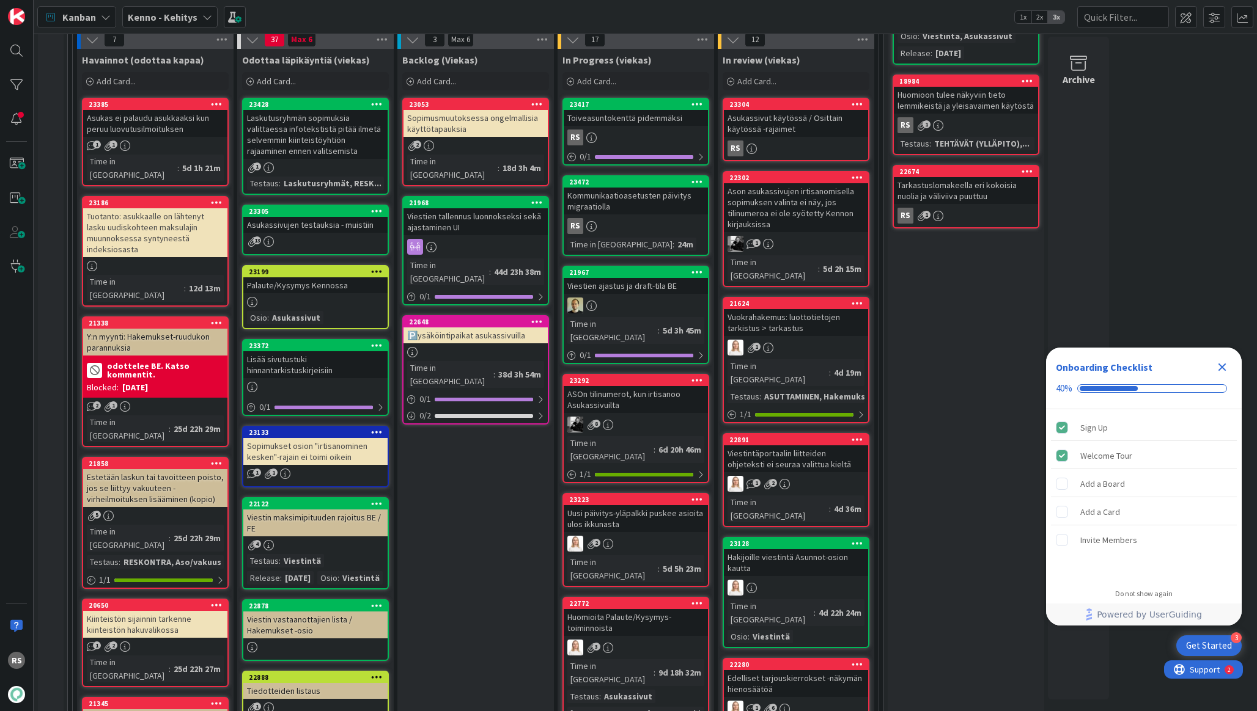
click at [629, 207] on div "Kommunikaatioasetusten päivitys migraatiolla" at bounding box center [636, 201] width 144 height 27
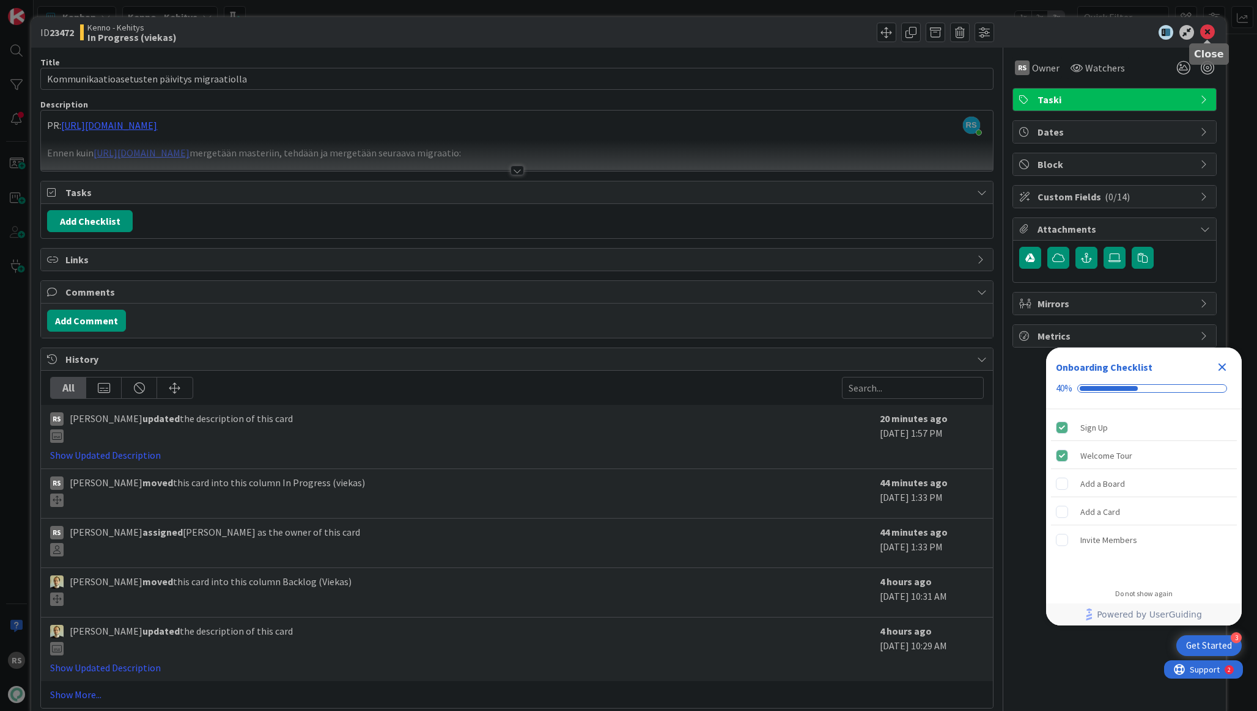
click at [1211, 31] on icon at bounding box center [1207, 32] width 15 height 15
